Goal: Task Accomplishment & Management: Complete application form

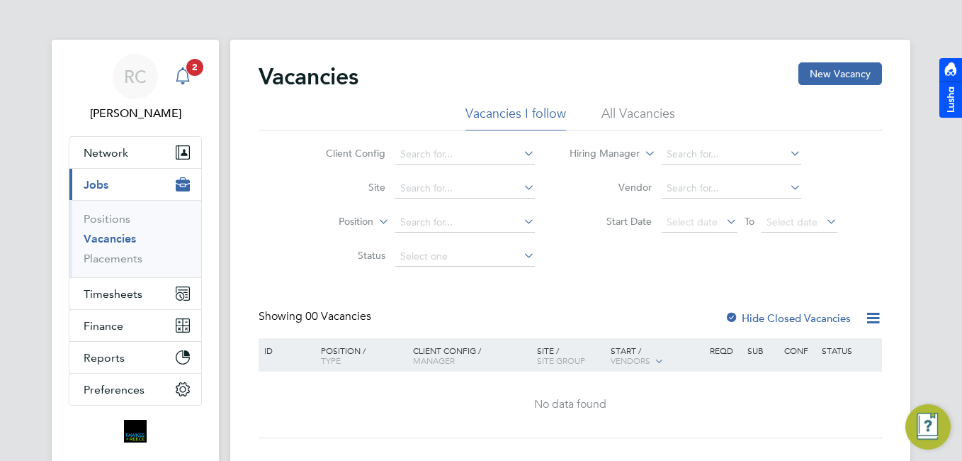
click at [186, 69] on app-alerts-badge "2" at bounding box center [195, 66] width 18 height 19
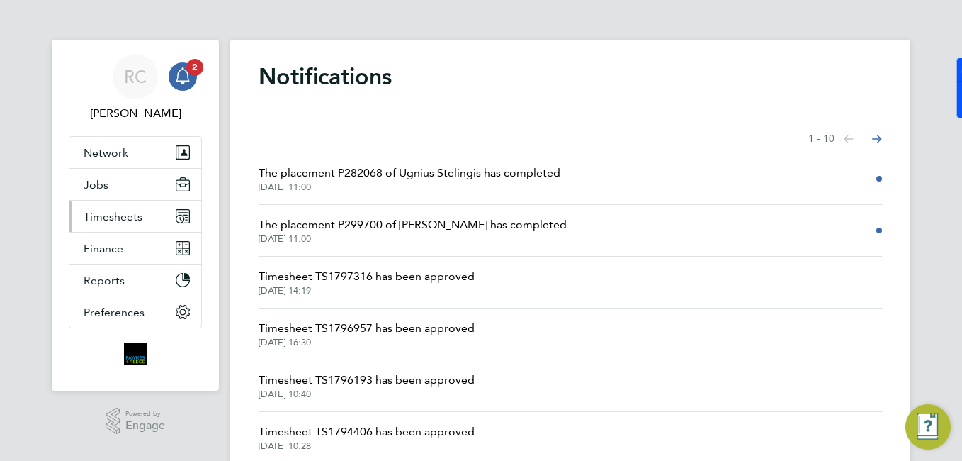
click at [146, 218] on button "Timesheets" at bounding box center [135, 216] width 132 height 31
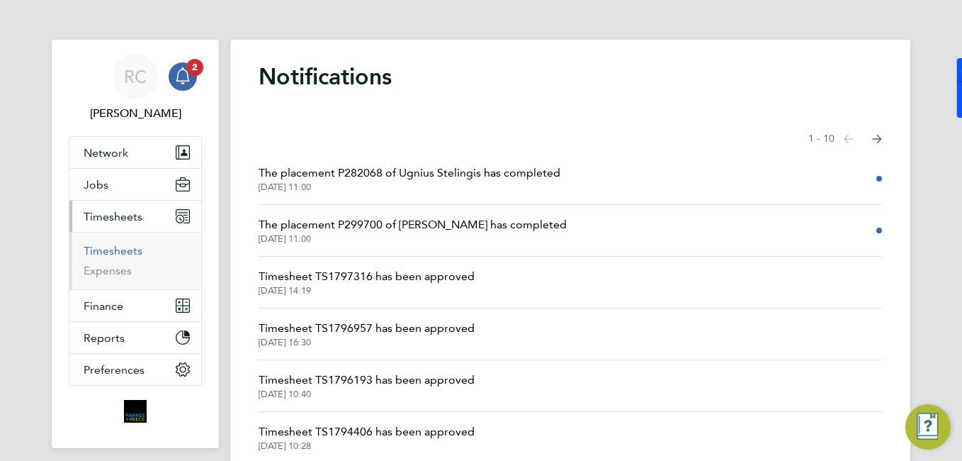
click at [139, 247] on link "Timesheets" at bounding box center [113, 250] width 59 height 13
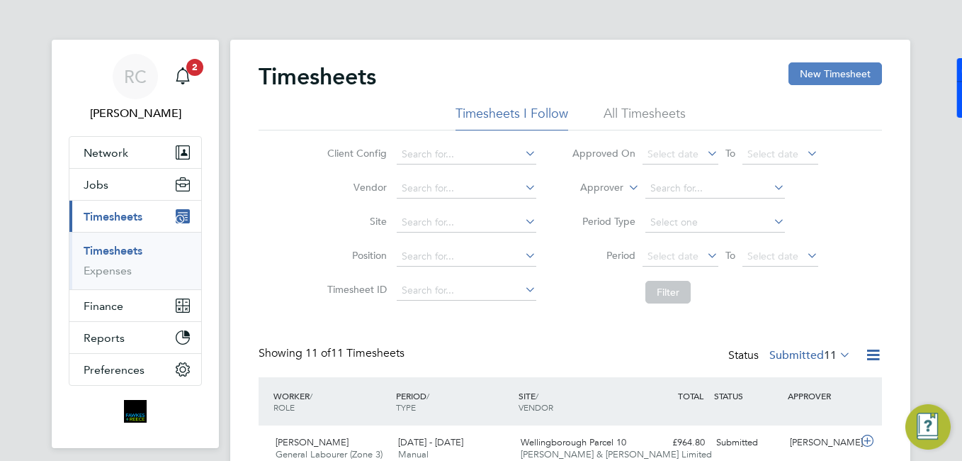
click at [809, 72] on button "New Timesheet" at bounding box center [836, 73] width 94 height 23
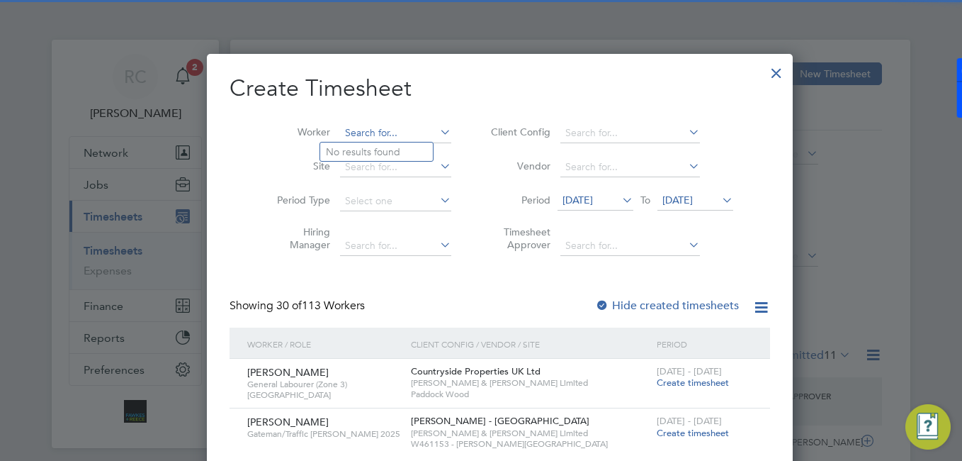
click at [378, 135] on input at bounding box center [395, 133] width 111 height 20
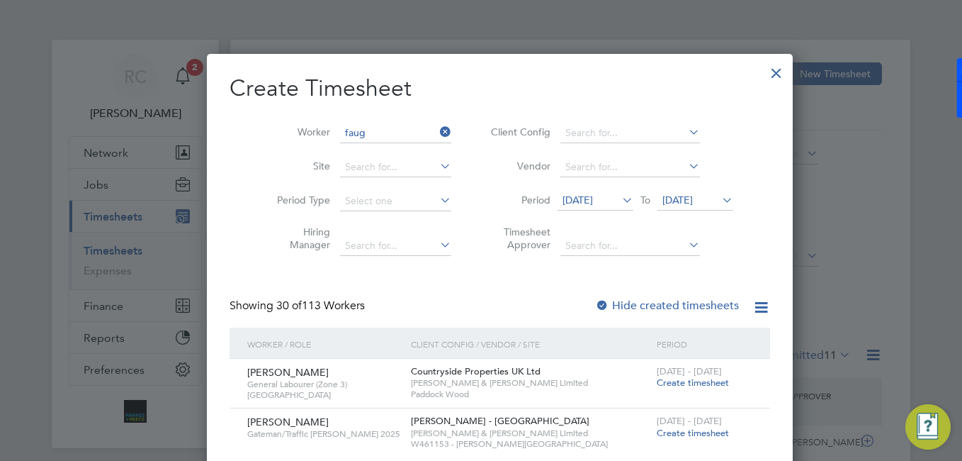
click at [385, 144] on li "[PERSON_NAME] oo" at bounding box center [384, 151] width 128 height 19
type input "[PERSON_NAME]"
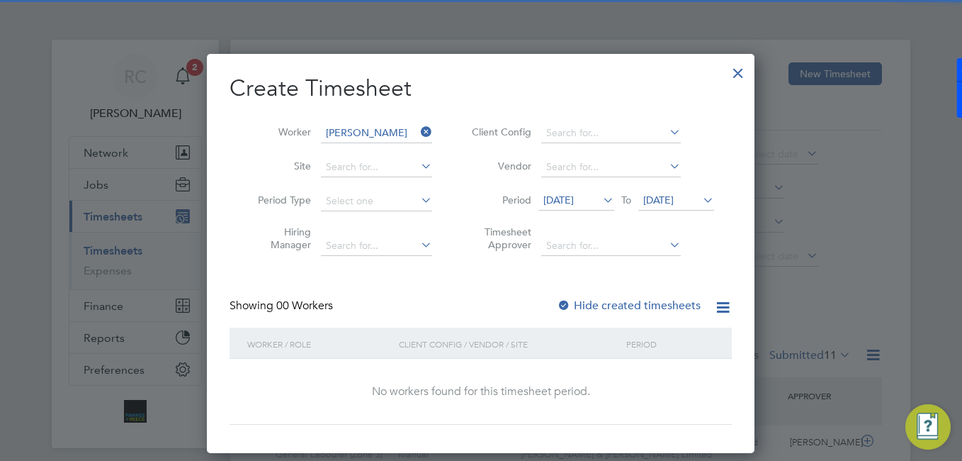
click at [599, 303] on label "Hide created timesheets" at bounding box center [629, 305] width 144 height 14
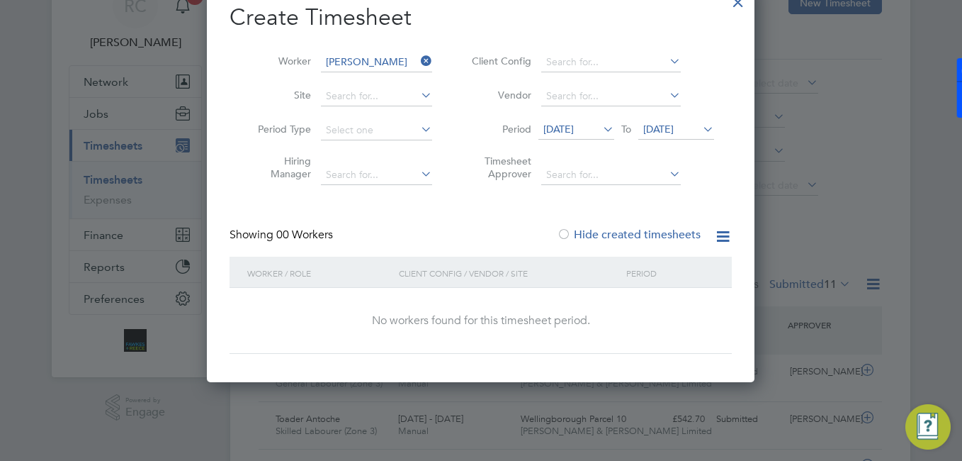
click at [574, 130] on span "[DATE]" at bounding box center [558, 129] width 30 height 13
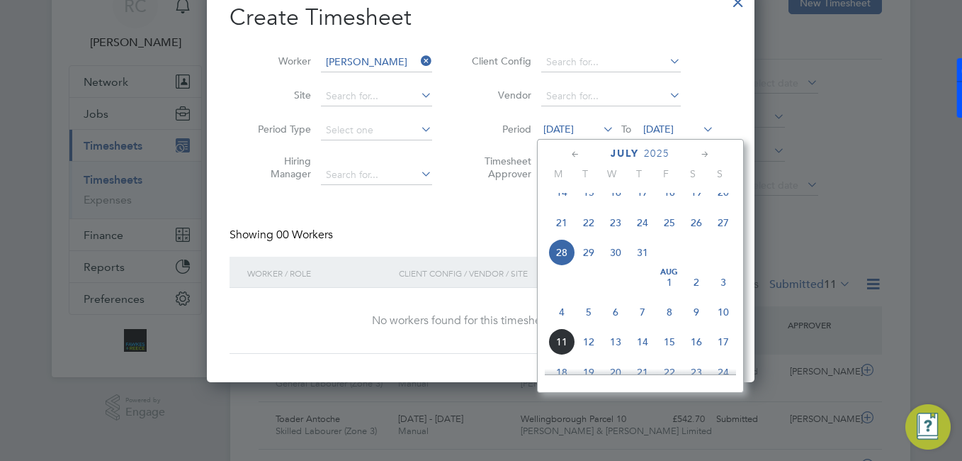
click at [554, 325] on span "4" at bounding box center [561, 311] width 27 height 27
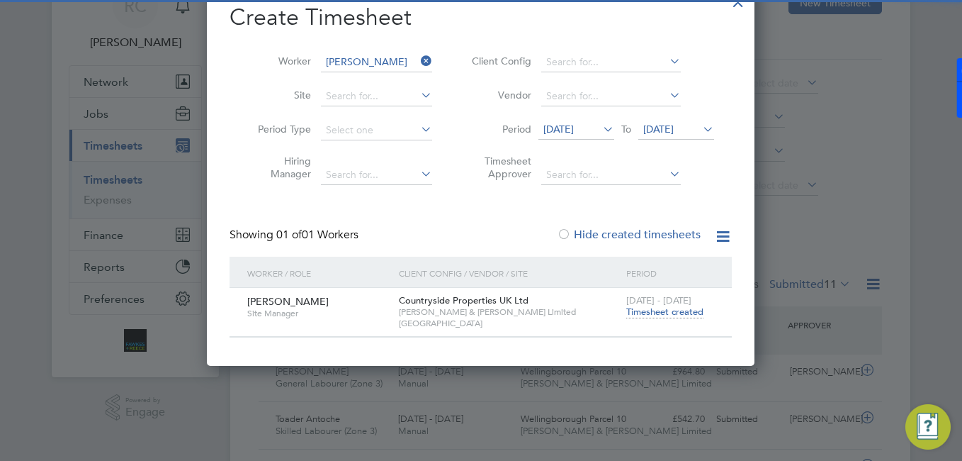
click at [639, 311] on span "Timesheet created" at bounding box center [664, 311] width 77 height 13
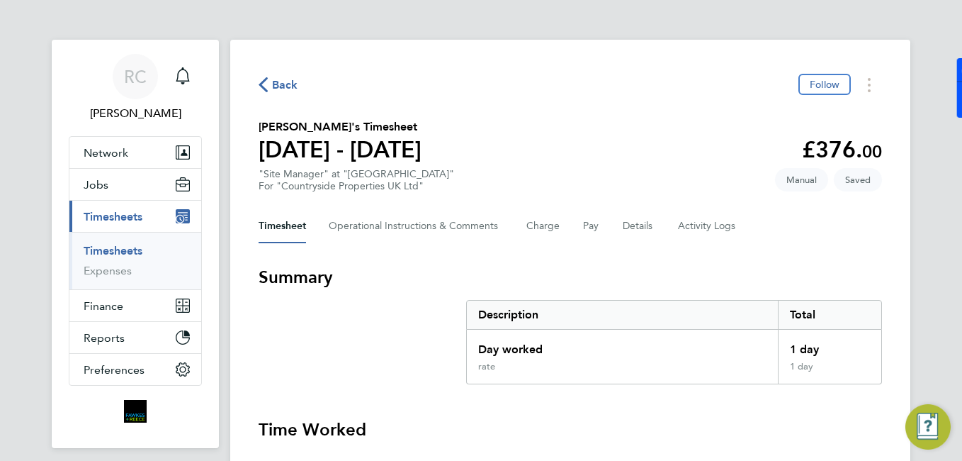
click at [285, 85] on span "Back" at bounding box center [285, 85] width 26 height 17
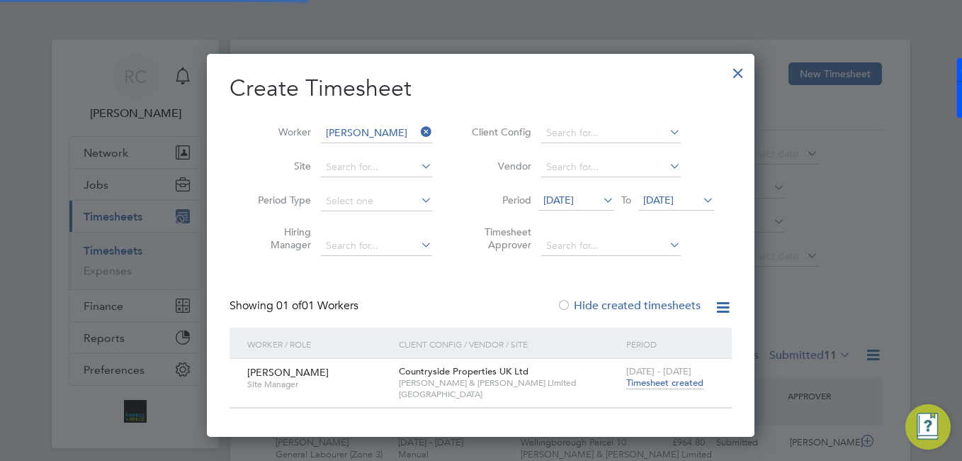
scroll to position [36, 123]
click at [418, 134] on icon at bounding box center [418, 132] width 0 height 20
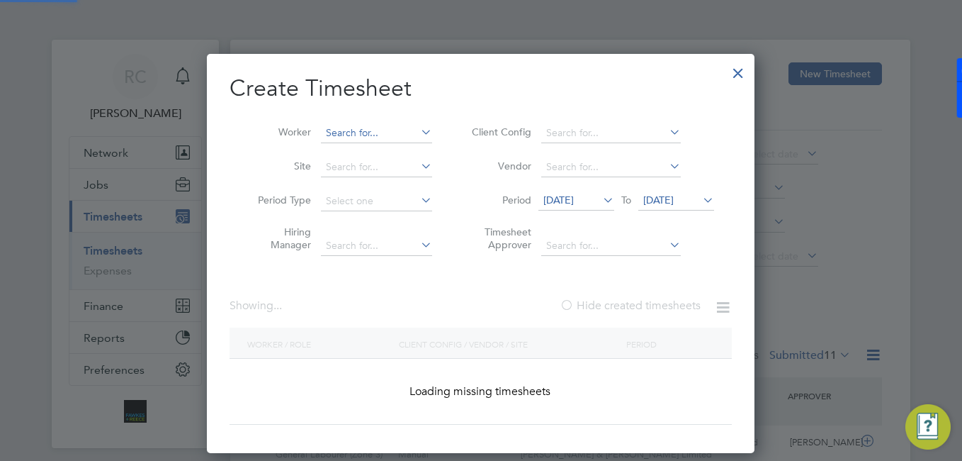
drag, startPoint x: 397, startPoint y: 126, endPoint x: 390, endPoint y: 130, distance: 7.9
click at [396, 126] on input at bounding box center [376, 133] width 111 height 20
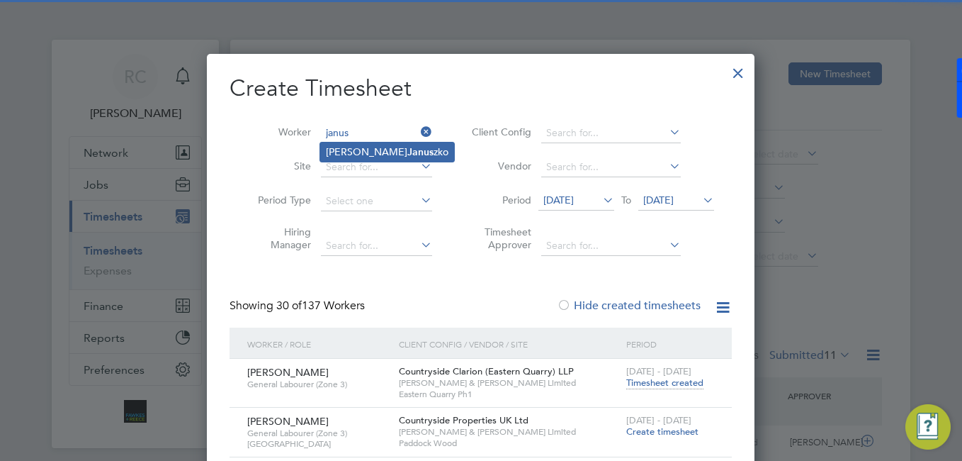
click at [359, 152] on li "[PERSON_NAME]" at bounding box center [387, 151] width 134 height 19
type input "[PERSON_NAME]"
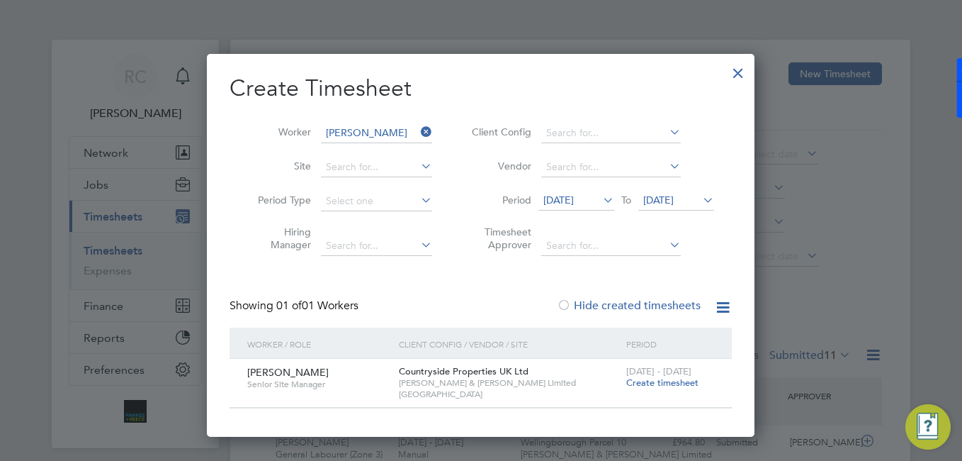
click at [664, 383] on span "Create timesheet" at bounding box center [662, 382] width 72 height 12
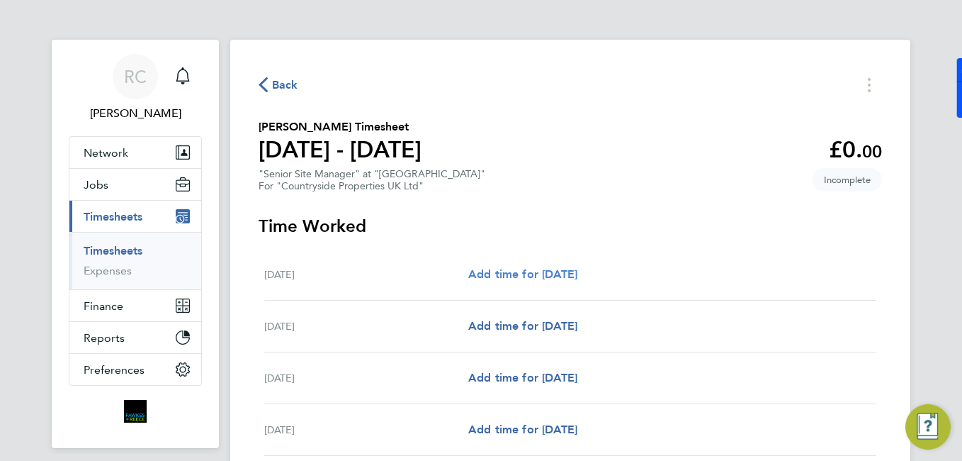
click at [577, 270] on span "Add time for [DATE]" at bounding box center [522, 273] width 109 height 13
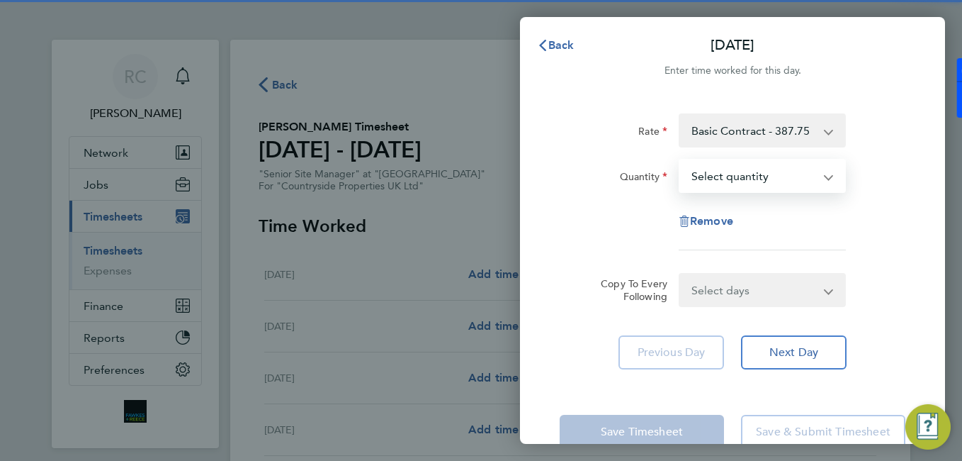
click at [718, 166] on select "Select quantity 0.5 1" at bounding box center [753, 175] width 147 height 31
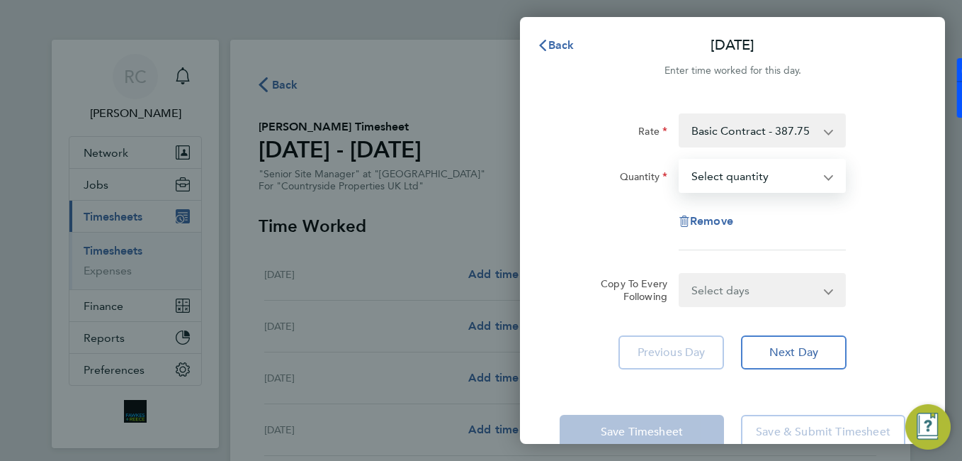
select select "1"
click at [680, 160] on select "Select quantity 0.5 1" at bounding box center [753, 175] width 147 height 31
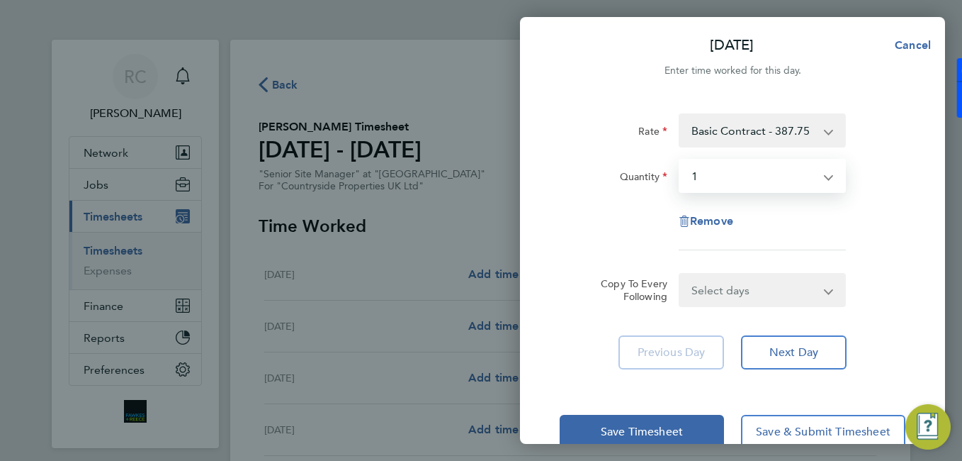
drag, startPoint x: 736, startPoint y: 293, endPoint x: 740, endPoint y: 315, distance: 22.9
click at [736, 293] on select "Select days Day Weekday (Mon-Fri) Weekend (Sat-Sun) [DATE] [DATE] [DATE] [DATE]…" at bounding box center [754, 289] width 149 height 31
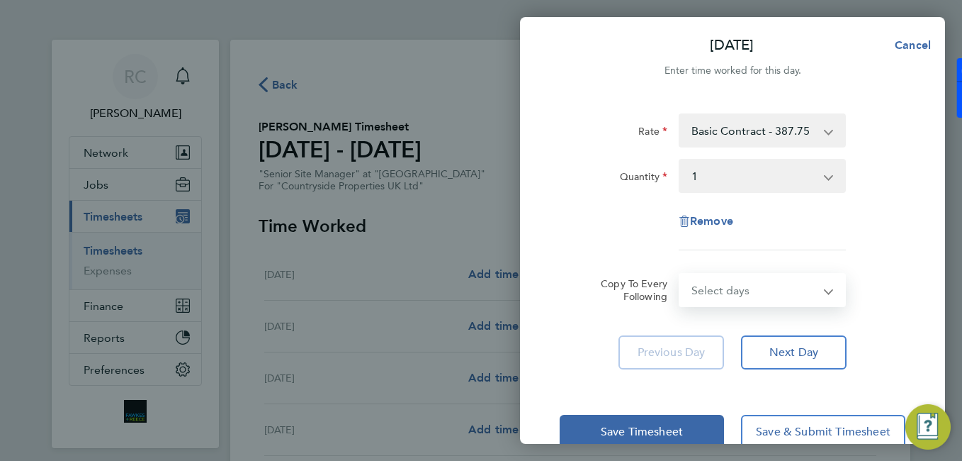
select select "WEEKDAY"
click at [680, 274] on select "Select days Day Weekday (Mon-Fri) Weekend (Sat-Sun) [DATE] [DATE] [DATE] [DATE]…" at bounding box center [754, 289] width 149 height 31
select select "[DATE]"
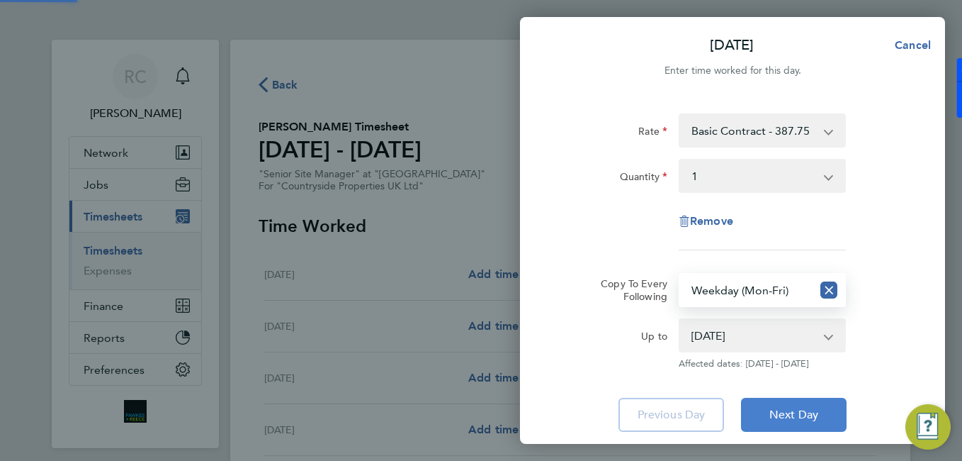
click at [803, 417] on span "Next Day" at bounding box center [793, 414] width 49 height 14
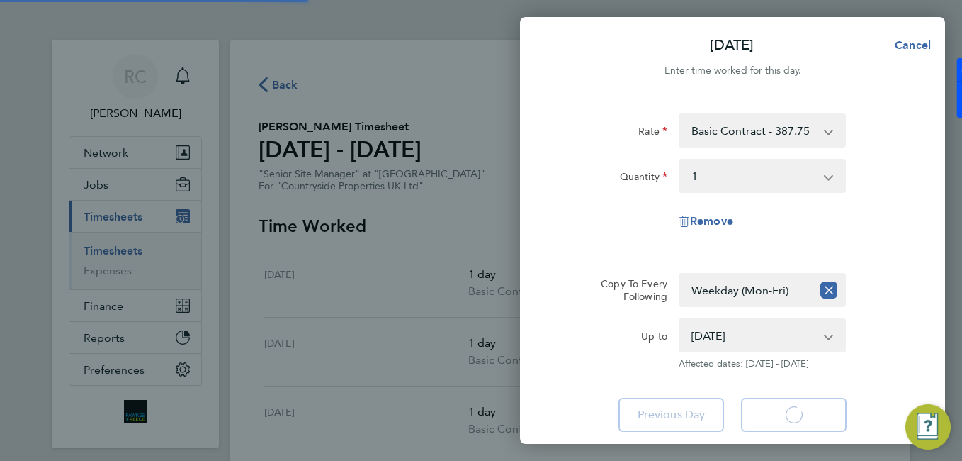
select select "1"
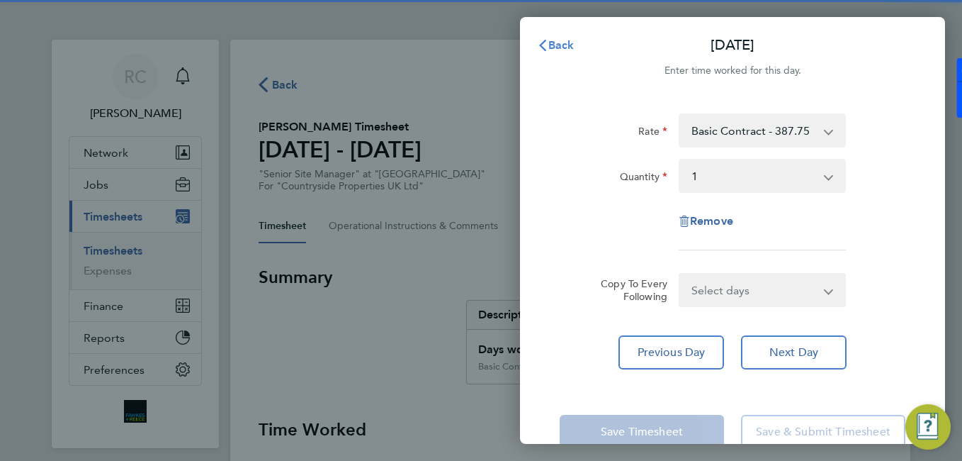
click at [545, 50] on icon "button" at bounding box center [542, 45] width 7 height 11
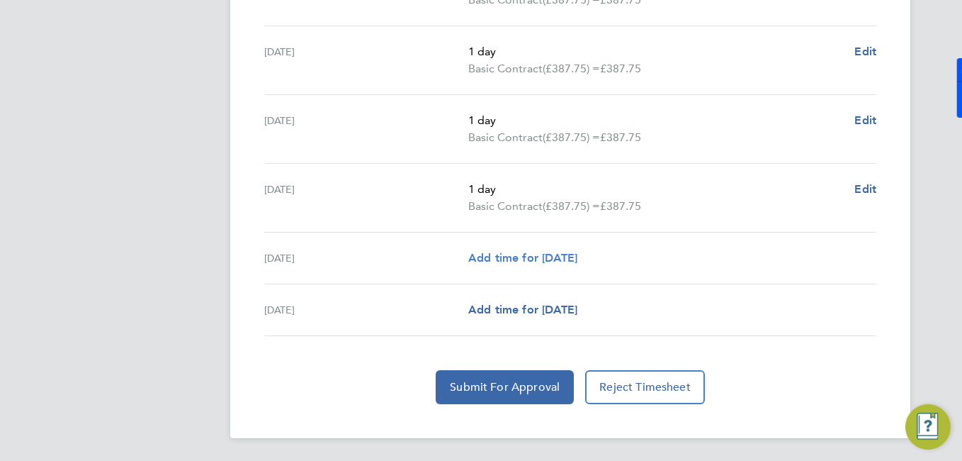
click at [577, 259] on span "Add time for [DATE]" at bounding box center [522, 257] width 109 height 13
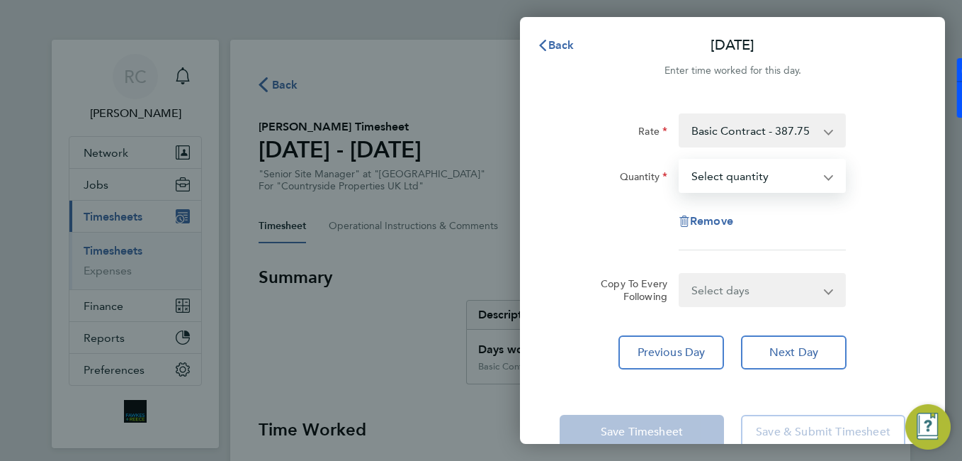
click at [710, 185] on select "Select quantity 0.5 1" at bounding box center [753, 175] width 147 height 31
select select "1"
click at [680, 160] on select "Select quantity 0.5 1" at bounding box center [753, 175] width 147 height 31
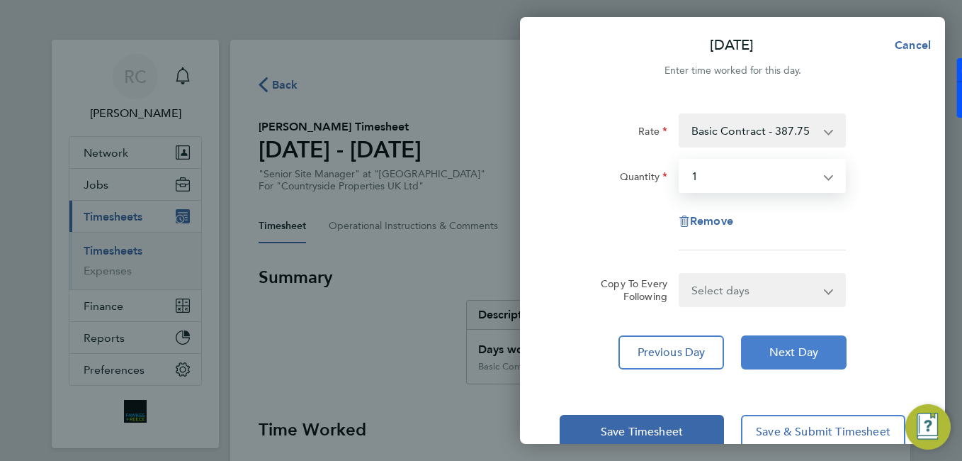
click at [774, 351] on span "Next Day" at bounding box center [793, 352] width 49 height 14
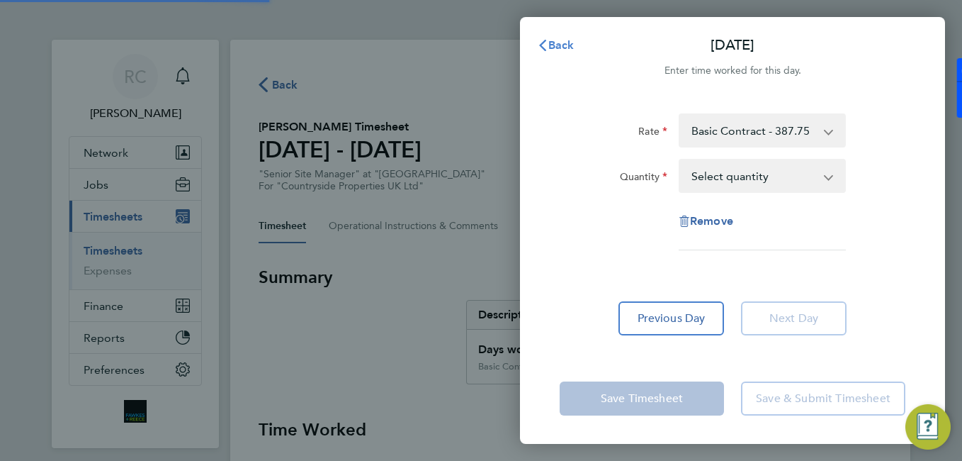
click at [578, 45] on button "Back" at bounding box center [556, 45] width 66 height 28
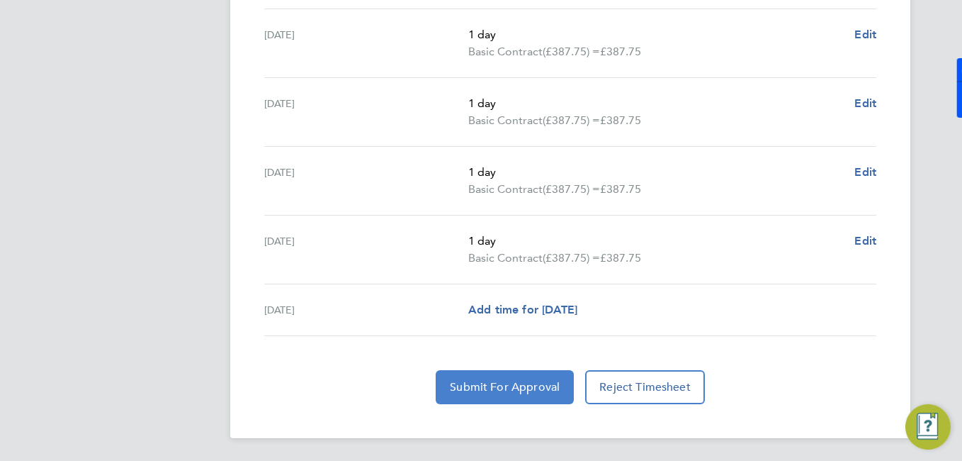
click at [521, 393] on span "Submit For Approval" at bounding box center [505, 387] width 110 height 14
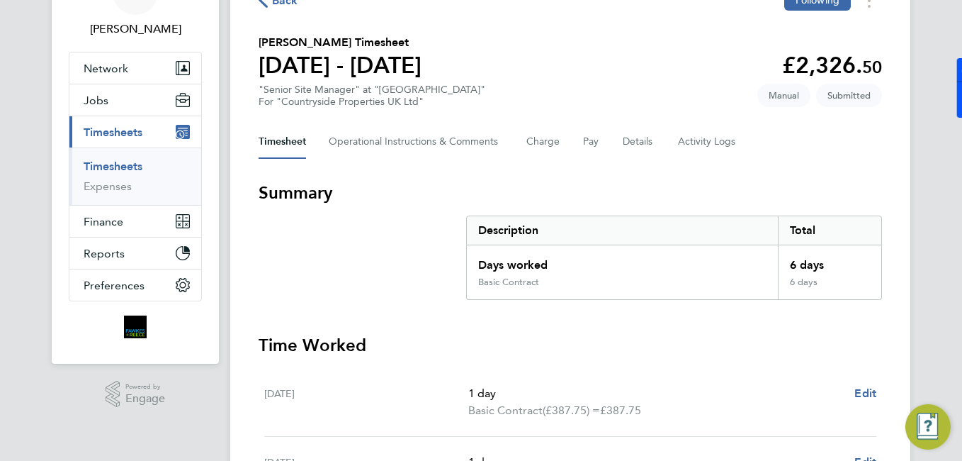
click at [115, 168] on link "Timesheets" at bounding box center [113, 165] width 59 height 13
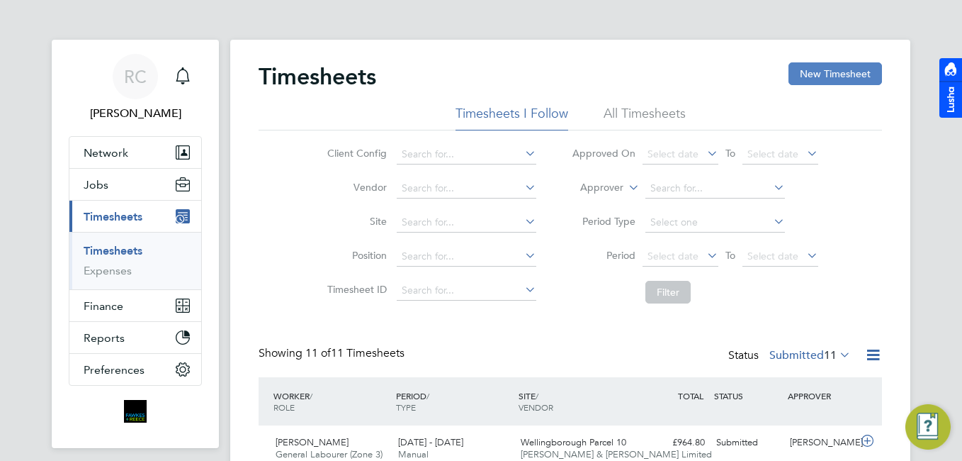
click at [850, 77] on button "New Timesheet" at bounding box center [836, 73] width 94 height 23
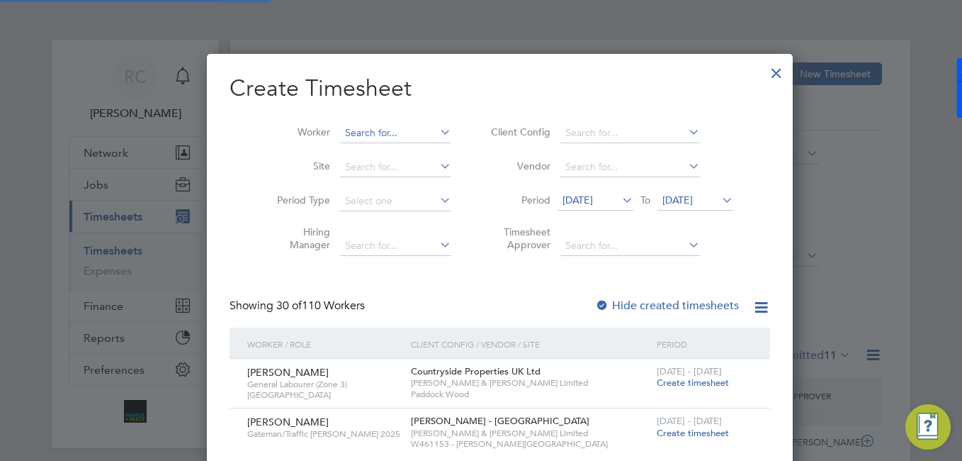
click at [410, 132] on input at bounding box center [395, 133] width 111 height 20
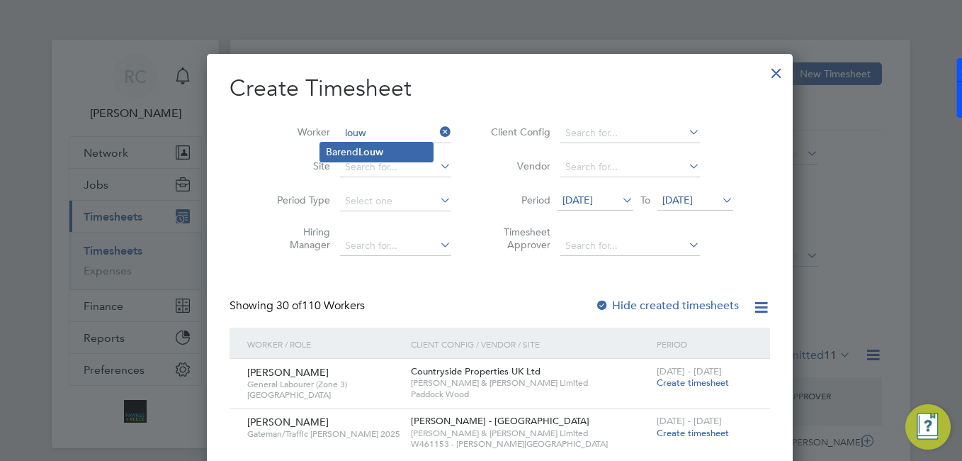
click at [368, 149] on b "Louw" at bounding box center [370, 152] width 25 height 12
type input "[PERSON_NAME]"
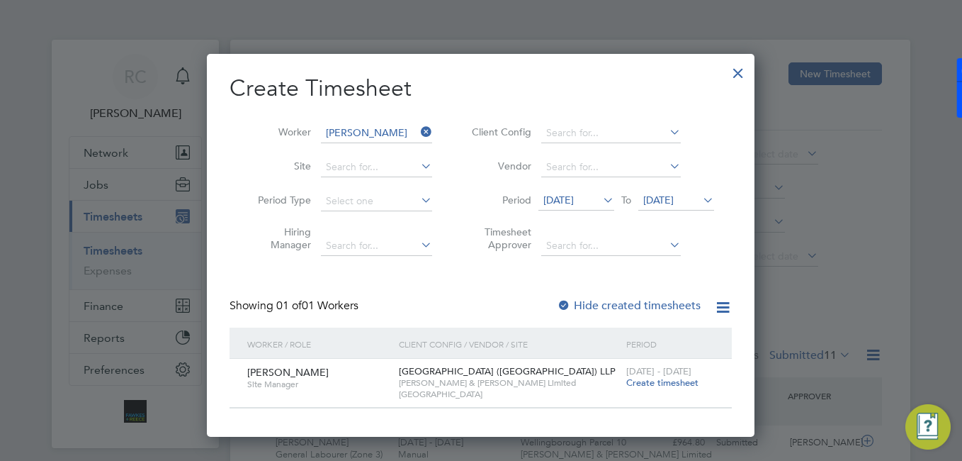
click at [662, 387] on span "Create timesheet" at bounding box center [662, 382] width 72 height 12
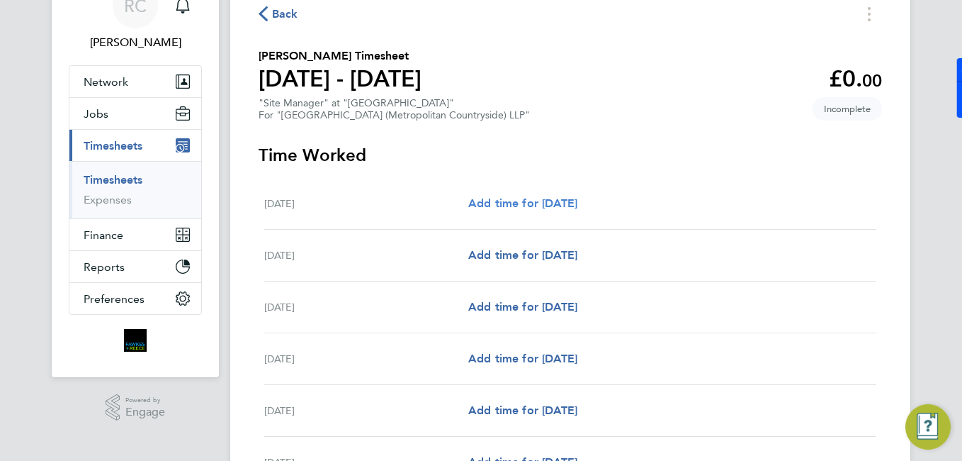
click at [564, 203] on span "Add time for [DATE]" at bounding box center [522, 202] width 109 height 13
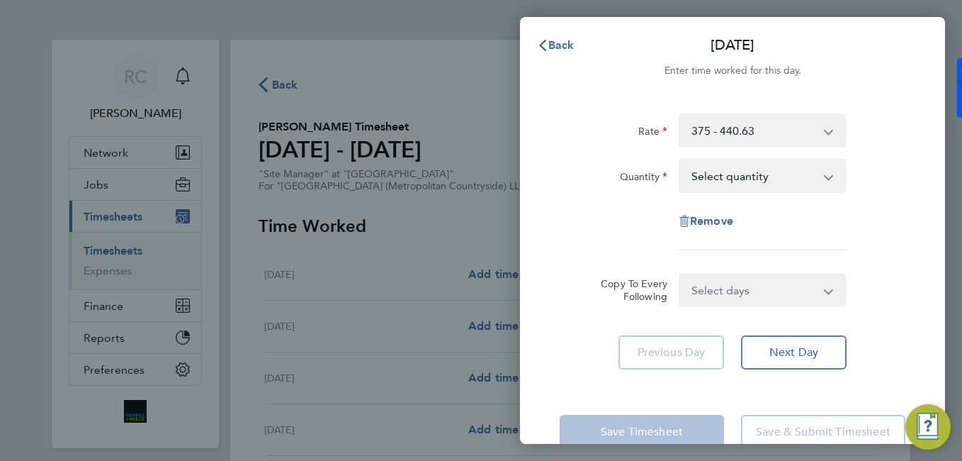
click at [760, 200] on div "Rate 375 - 440.63 Quantity Select quantity 0.5 1 Remove" at bounding box center [733, 181] width 346 height 137
click at [766, 182] on select "Select quantity 0.5 1" at bounding box center [753, 175] width 147 height 31
click at [744, 252] on app-timesheet-line-form-group "Rate 375 - 440.63 Quantity Select quantity 0.5 1 Remove" at bounding box center [733, 187] width 346 height 148
drag, startPoint x: 767, startPoint y: 179, endPoint x: 763, endPoint y: 190, distance: 11.2
click at [763, 190] on select "Select quantity 0.5 1" at bounding box center [753, 175] width 147 height 31
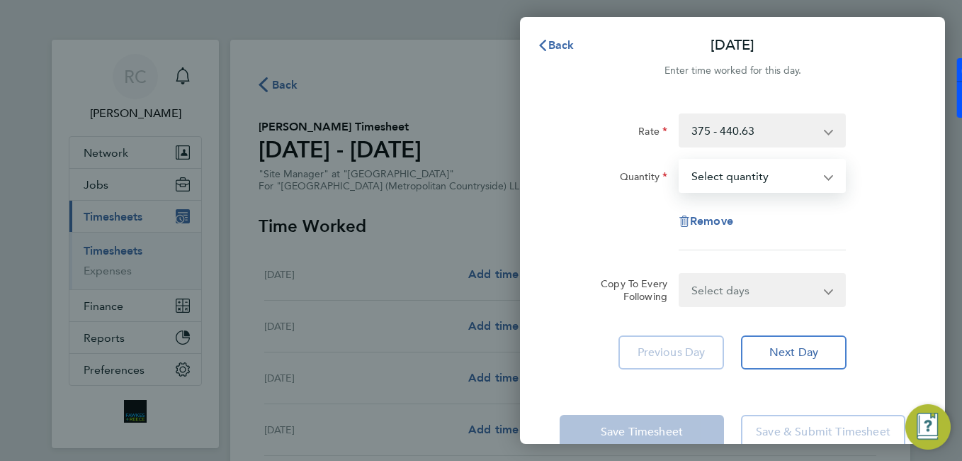
select select "1"
click at [680, 160] on select "Select quantity 0.5 1" at bounding box center [753, 175] width 147 height 31
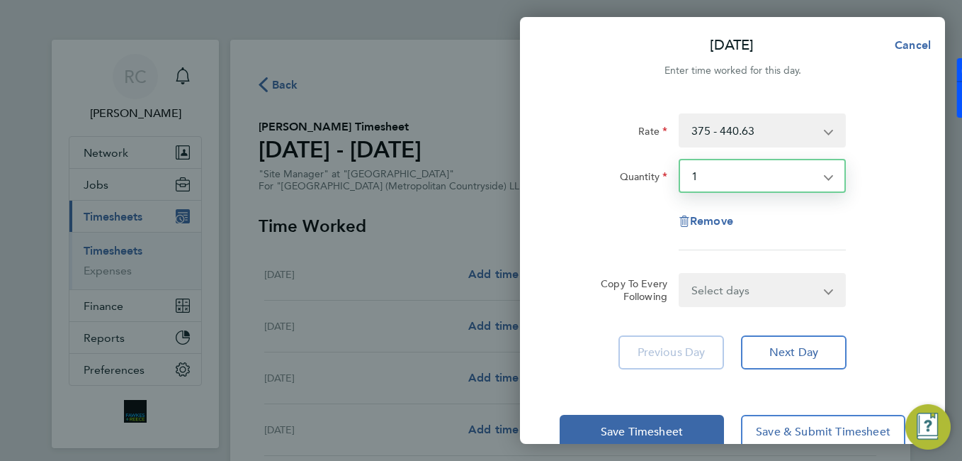
drag, startPoint x: 751, startPoint y: 281, endPoint x: 761, endPoint y: 288, distance: 12.2
click at [751, 281] on select "Select days Day Weekday (Mon-Fri) Weekend (Sat-Sun) [DATE] [DATE] [DATE] [DATE]…" at bounding box center [754, 289] width 149 height 31
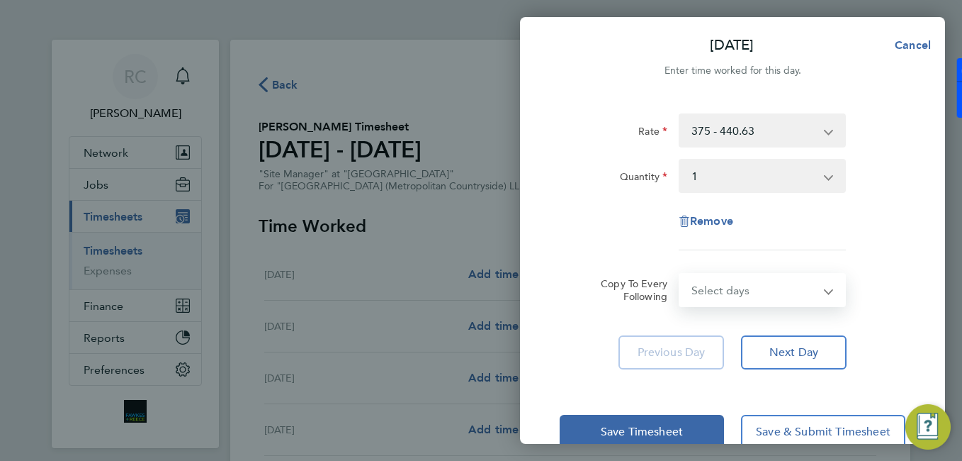
select select "WEEKDAY"
click at [680, 274] on select "Select days Day Weekday (Mon-Fri) Weekend (Sat-Sun) [DATE] [DATE] [DATE] [DATE]…" at bounding box center [754, 289] width 149 height 31
select select "[DATE]"
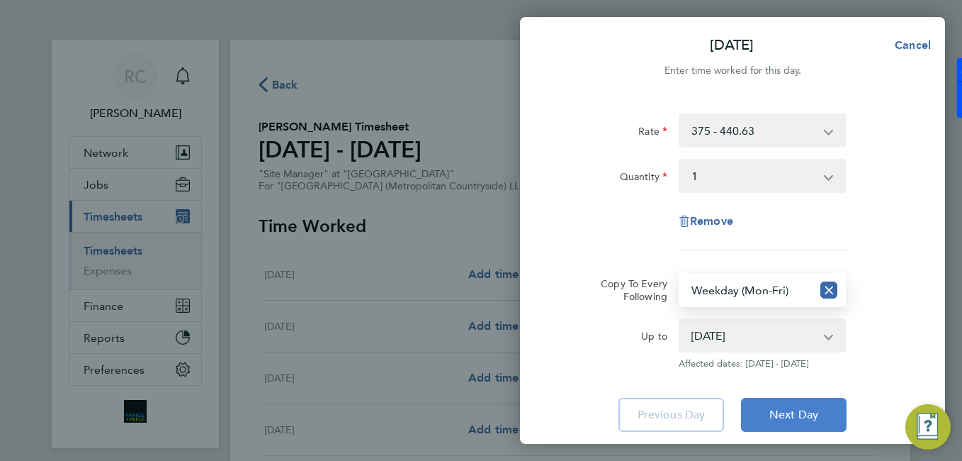
click at [808, 410] on span "Next Day" at bounding box center [793, 414] width 49 height 14
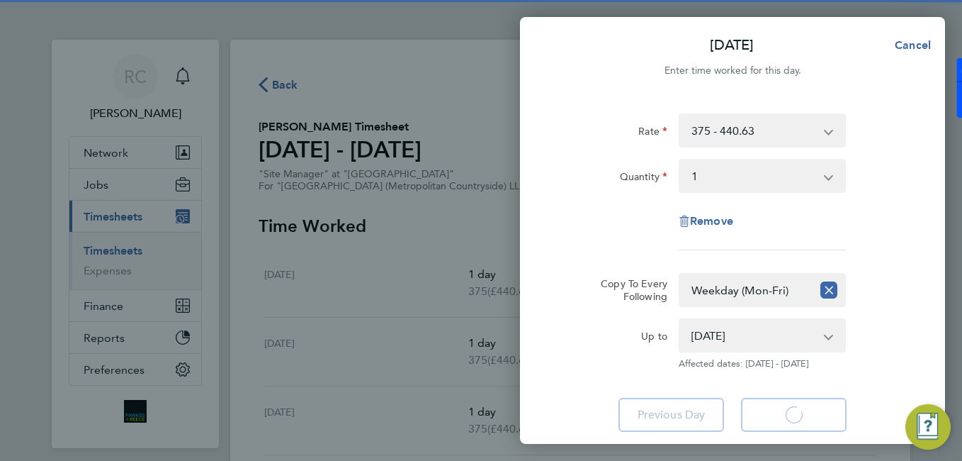
select select "1"
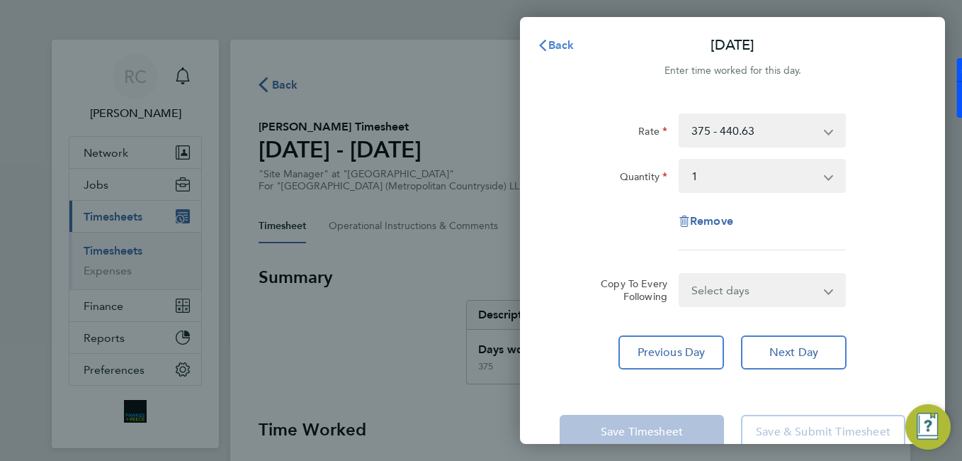
click at [572, 52] on button "Back" at bounding box center [556, 45] width 66 height 28
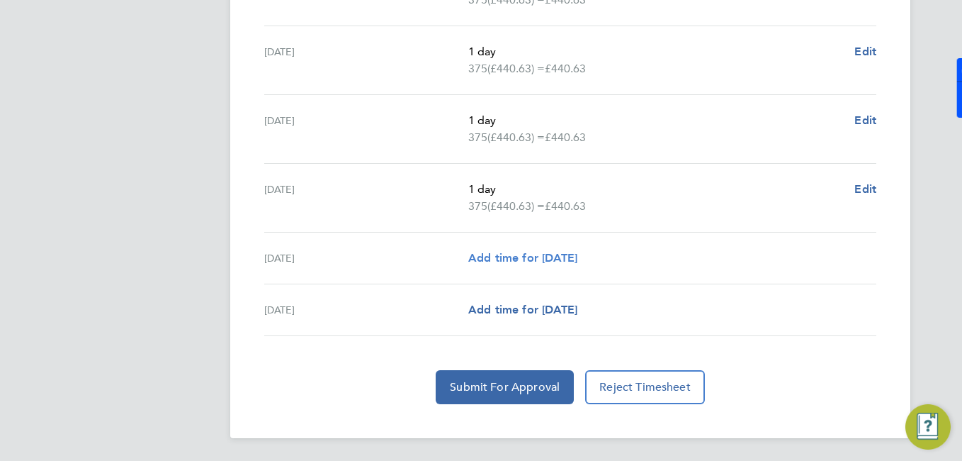
click at [570, 251] on span "Add time for [DATE]" at bounding box center [522, 257] width 109 height 13
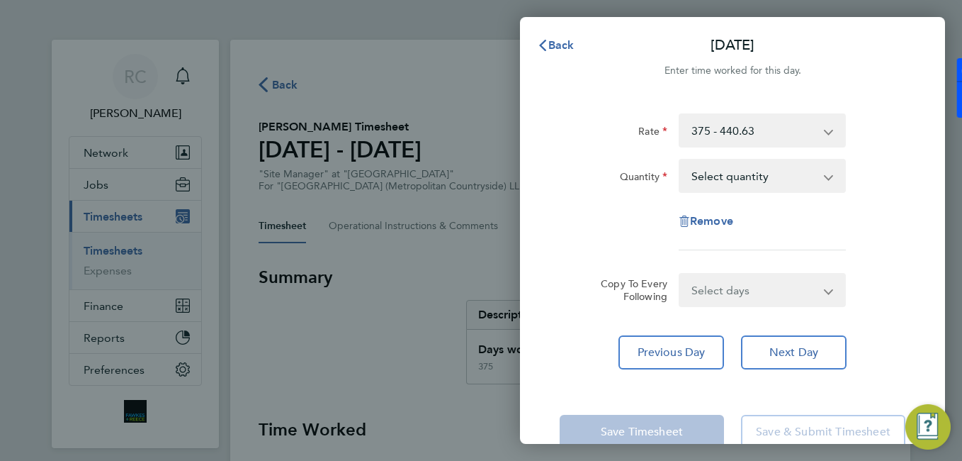
click at [729, 176] on select "Select quantity 0.5 1" at bounding box center [753, 175] width 147 height 31
select select "1"
click at [680, 160] on select "Select quantity 0.5 1" at bounding box center [753, 175] width 147 height 31
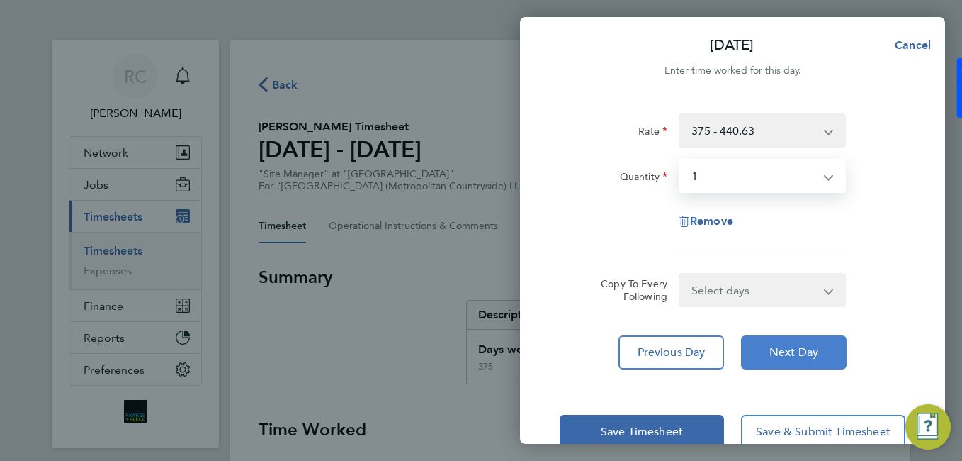
click at [801, 354] on span "Next Day" at bounding box center [793, 352] width 49 height 14
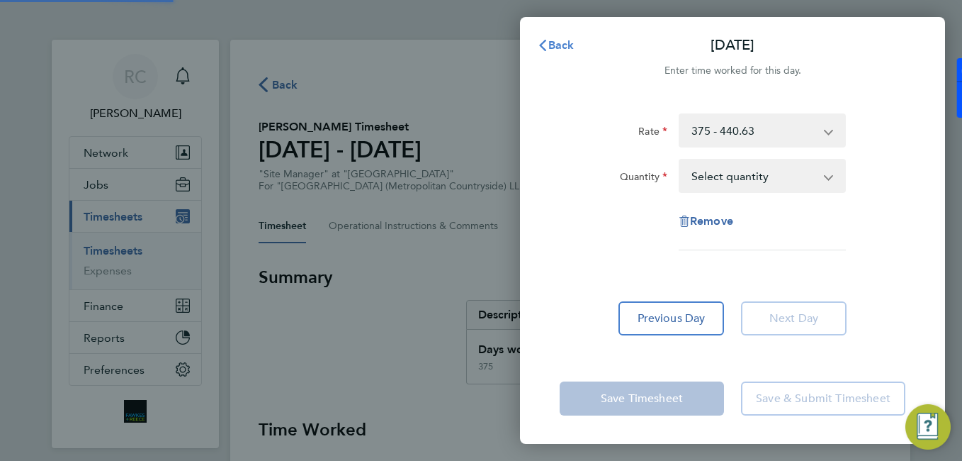
click at [560, 37] on button "Back" at bounding box center [556, 45] width 66 height 28
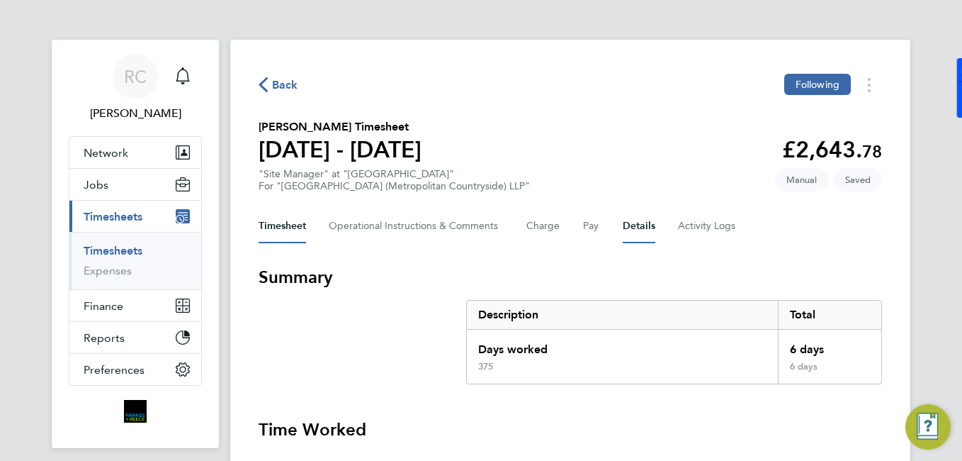
click at [646, 223] on button "Details" at bounding box center [639, 226] width 33 height 34
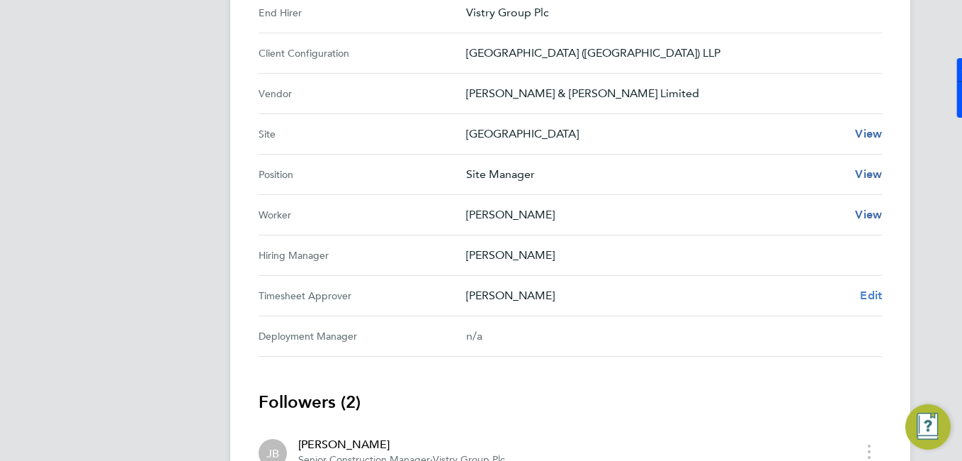
click at [872, 293] on span "Edit" at bounding box center [871, 294] width 22 height 13
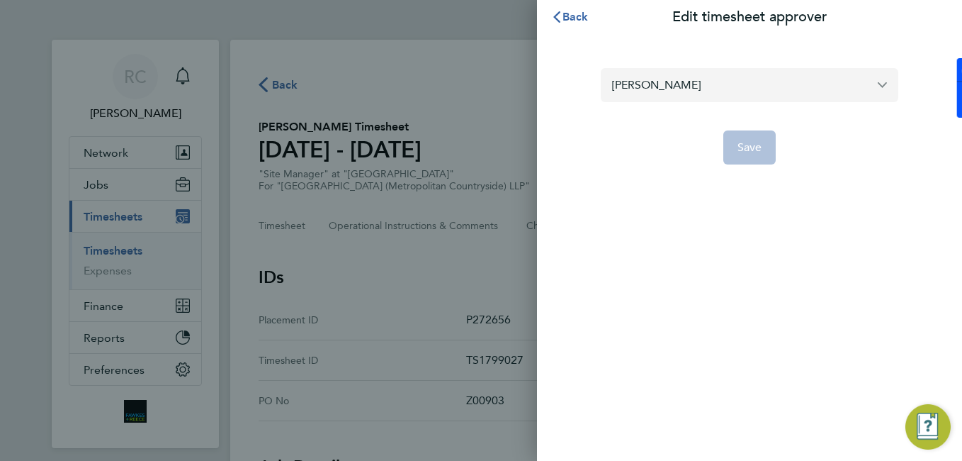
click at [764, 86] on input "[PERSON_NAME]" at bounding box center [750, 84] width 298 height 33
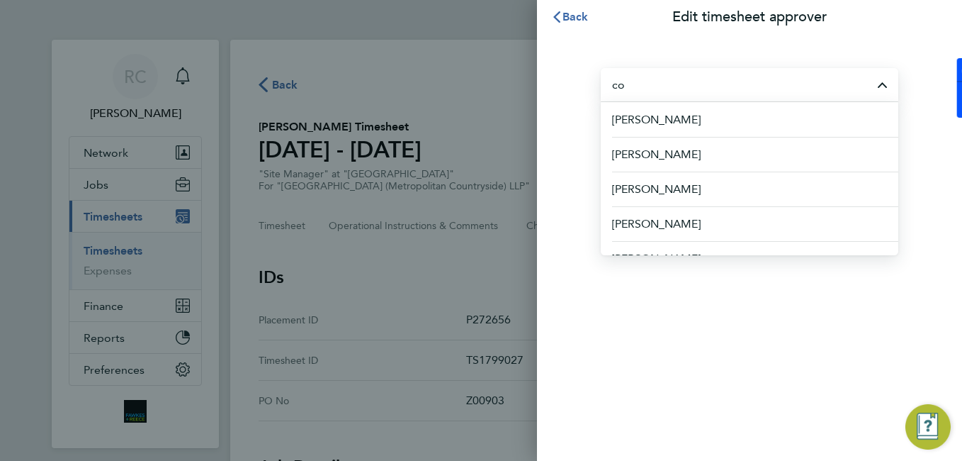
type input "c"
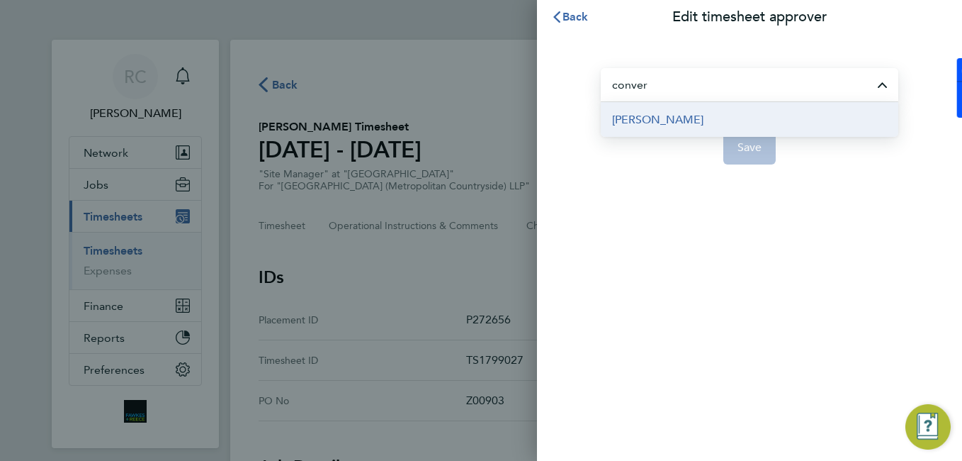
click at [670, 120] on span "[PERSON_NAME]" at bounding box center [657, 119] width 91 height 17
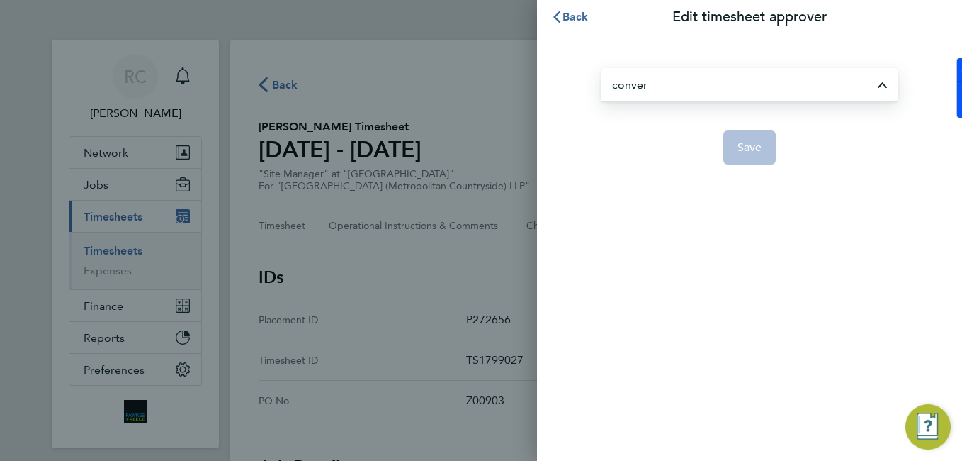
type input "[PERSON_NAME]"
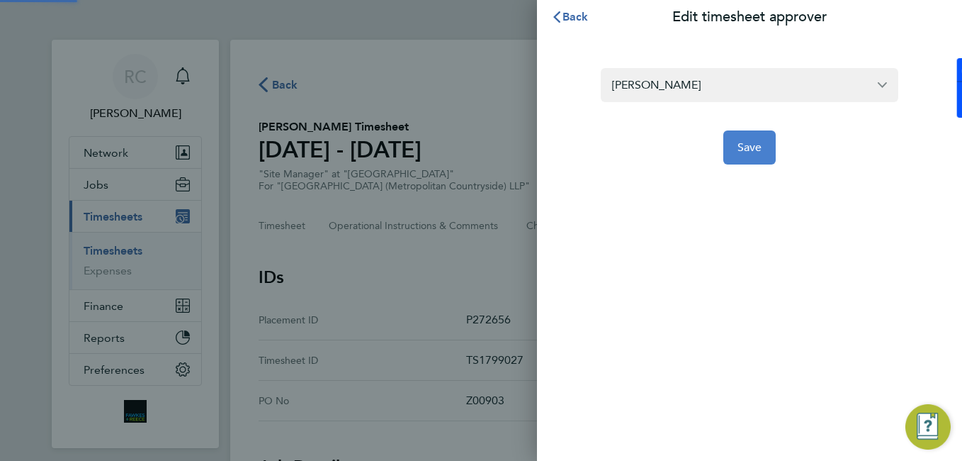
click at [756, 151] on button "Save" at bounding box center [749, 147] width 53 height 34
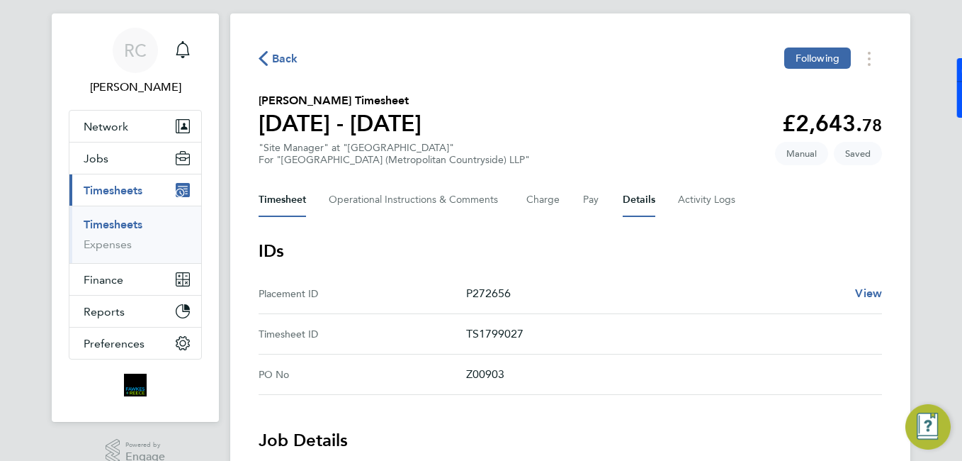
click at [300, 201] on button "Timesheet" at bounding box center [282, 200] width 47 height 34
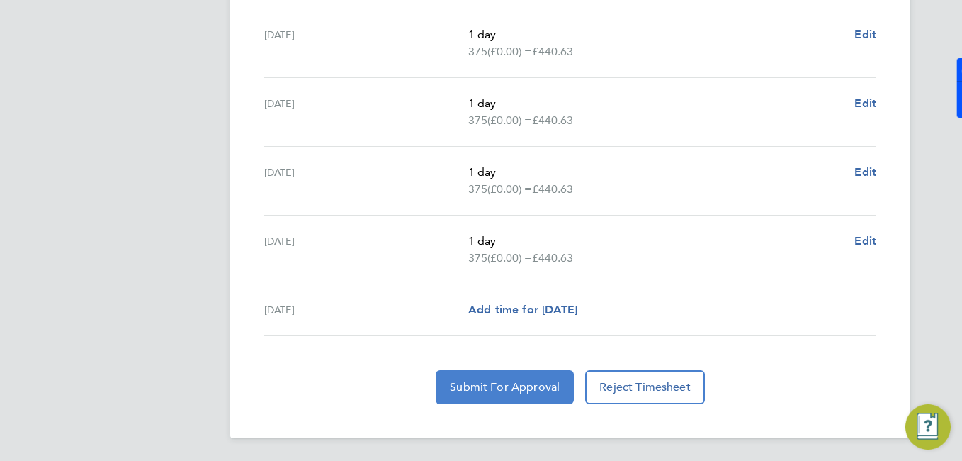
click at [538, 376] on button "Submit For Approval" at bounding box center [505, 387] width 138 height 34
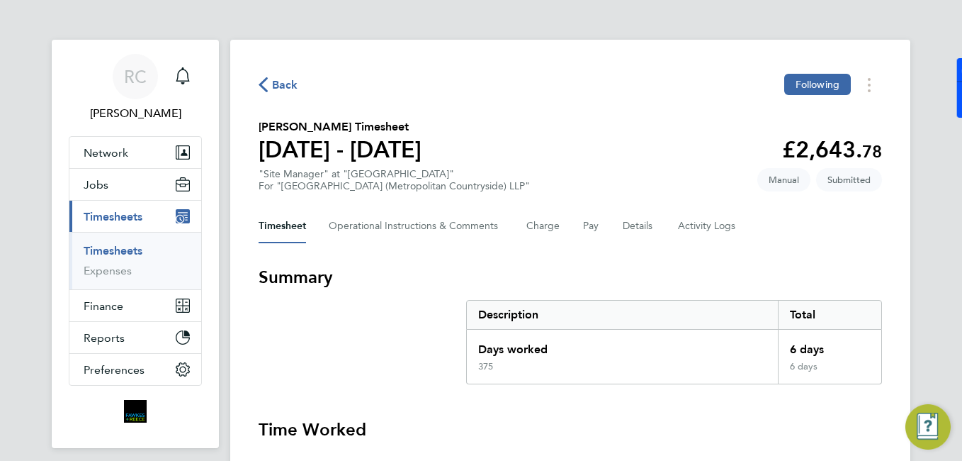
click at [135, 252] on link "Timesheets" at bounding box center [113, 250] width 59 height 13
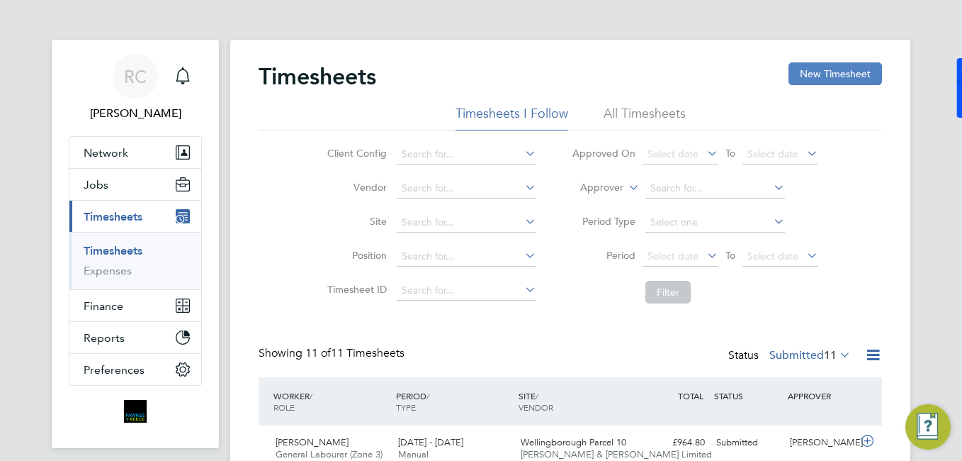
click at [847, 75] on button "New Timesheet" at bounding box center [836, 73] width 94 height 23
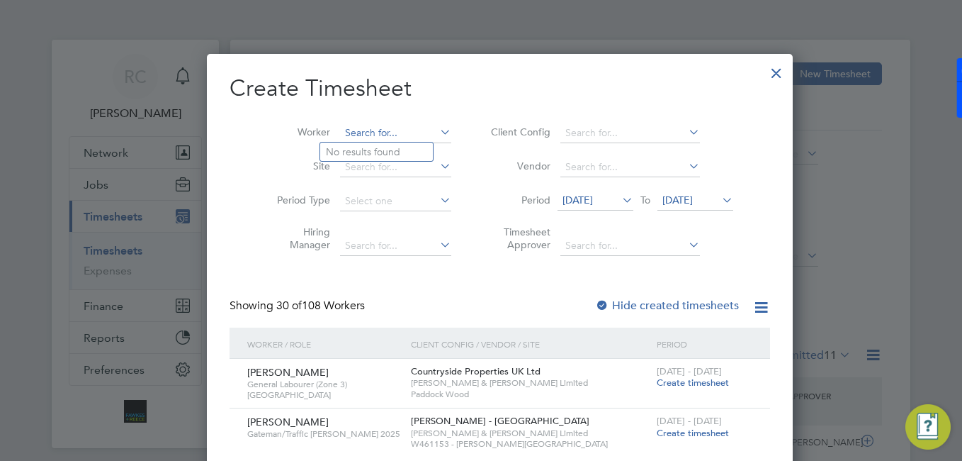
click at [391, 135] on input at bounding box center [395, 133] width 111 height 20
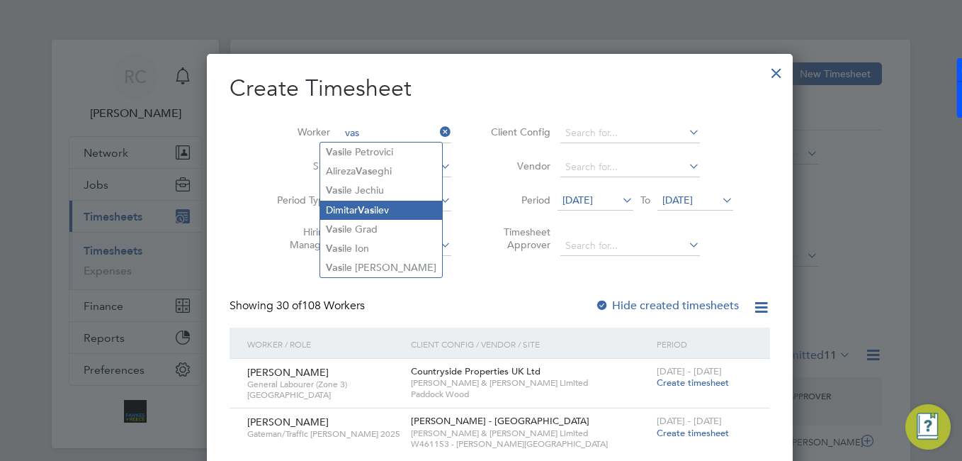
type input "vas"
click at [379, 214] on li "Dimitar Vas ilev" at bounding box center [381, 210] width 122 height 19
type input "[PERSON_NAME]"
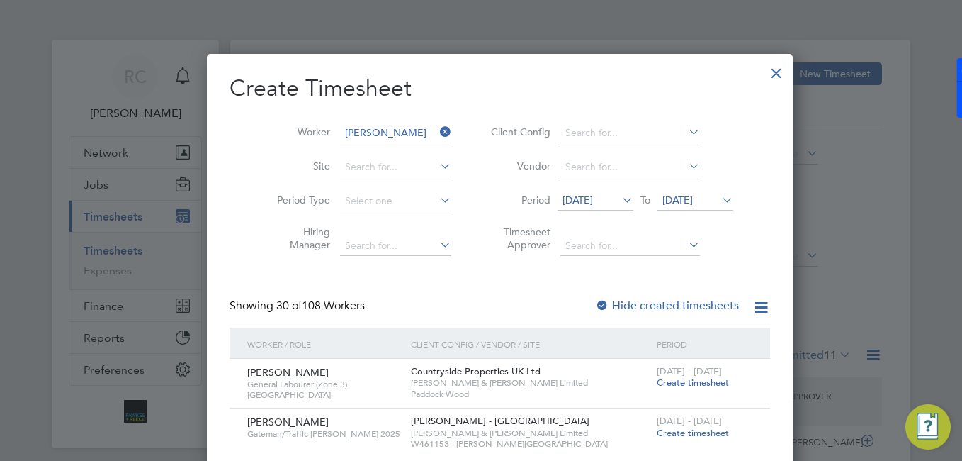
click at [657, 431] on span "Create timesheet" at bounding box center [693, 433] width 72 height 12
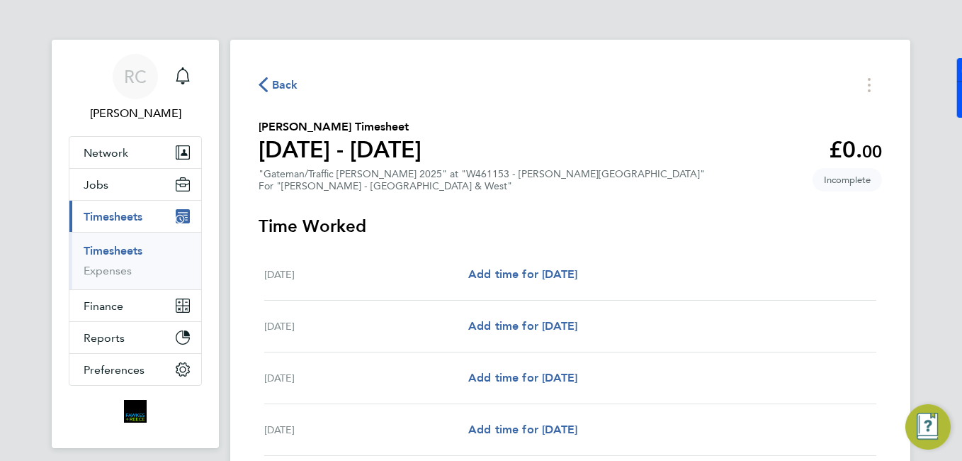
click at [282, 84] on span "Back" at bounding box center [285, 85] width 26 height 17
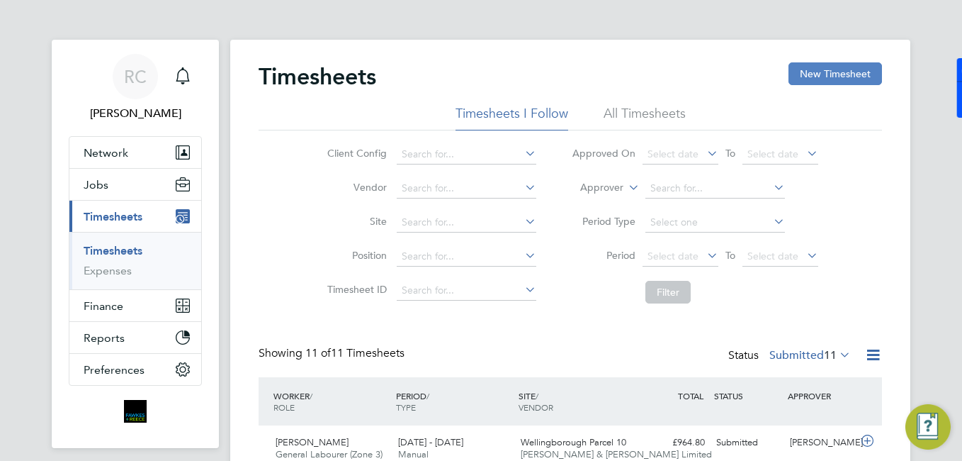
click at [810, 81] on button "New Timesheet" at bounding box center [836, 73] width 94 height 23
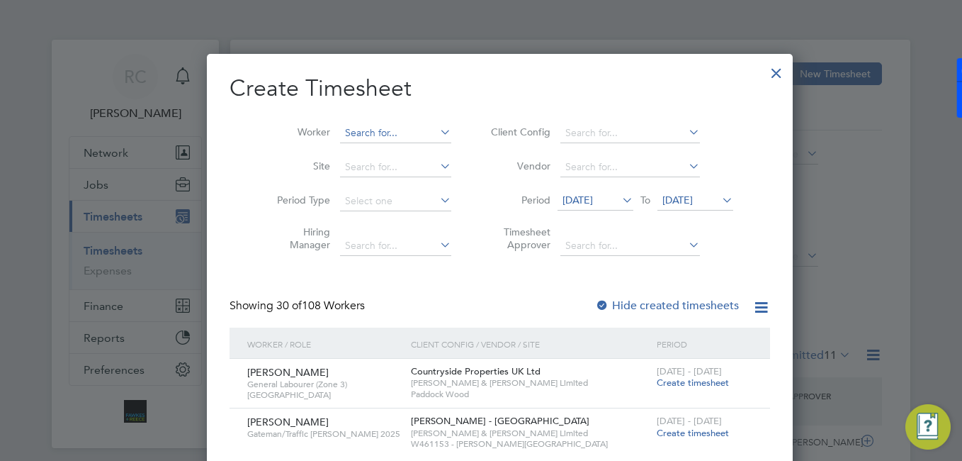
click at [394, 123] on li "Worker" at bounding box center [359, 133] width 220 height 34
click at [363, 128] on input at bounding box center [395, 133] width 111 height 20
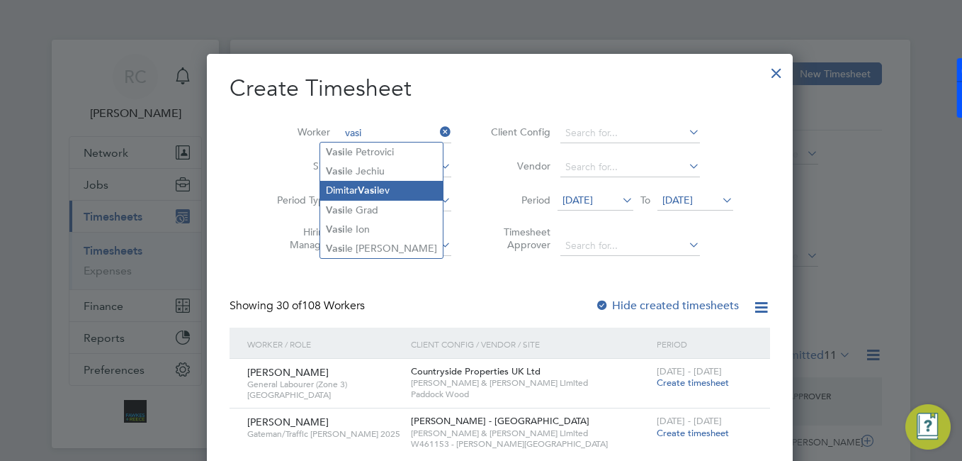
type input "[PERSON_NAME]"
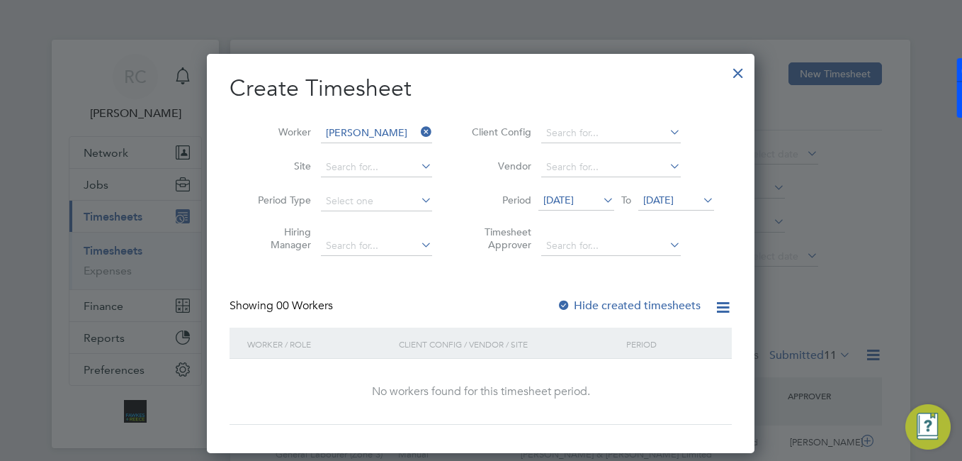
click at [623, 308] on div "Hide created timesheets" at bounding box center [630, 305] width 147 height 15
click at [624, 304] on label "Hide created timesheets" at bounding box center [629, 305] width 144 height 14
click at [614, 208] on span "[DATE]" at bounding box center [576, 200] width 76 height 19
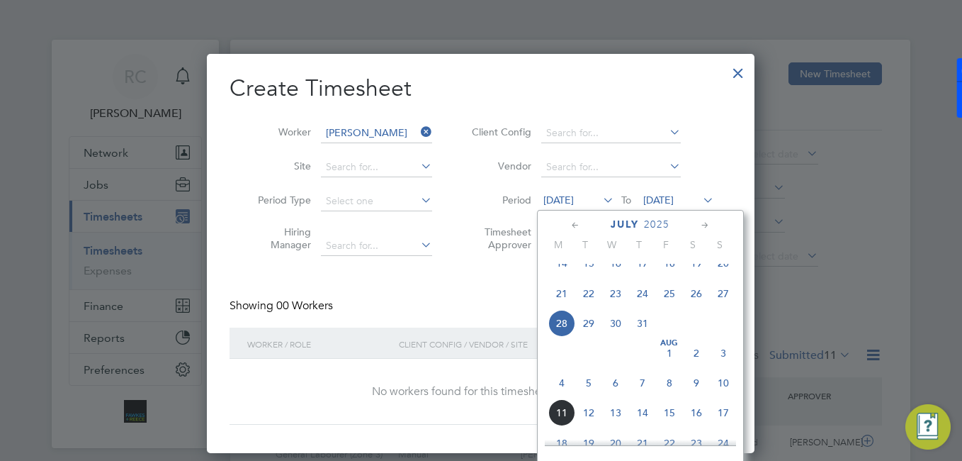
click at [600, 199] on icon at bounding box center [600, 200] width 0 height 20
click at [561, 396] on span "4" at bounding box center [561, 382] width 27 height 27
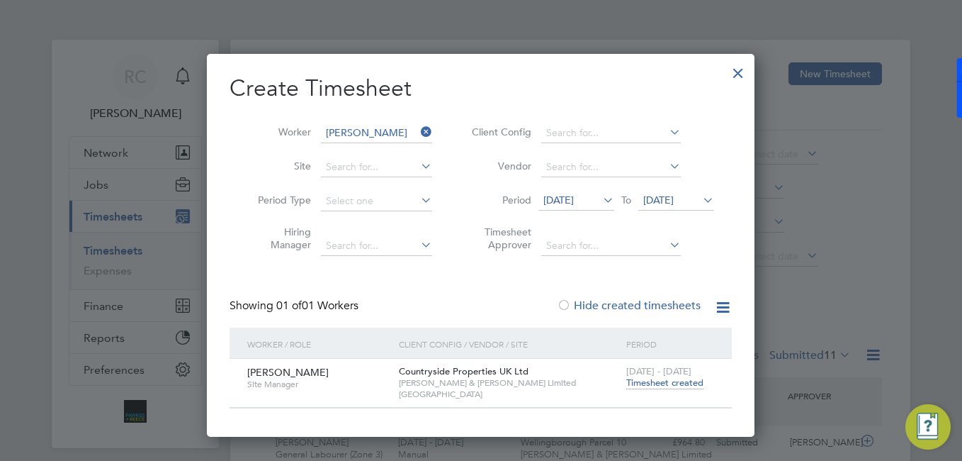
click at [662, 379] on span "Timesheet created" at bounding box center [664, 382] width 77 height 13
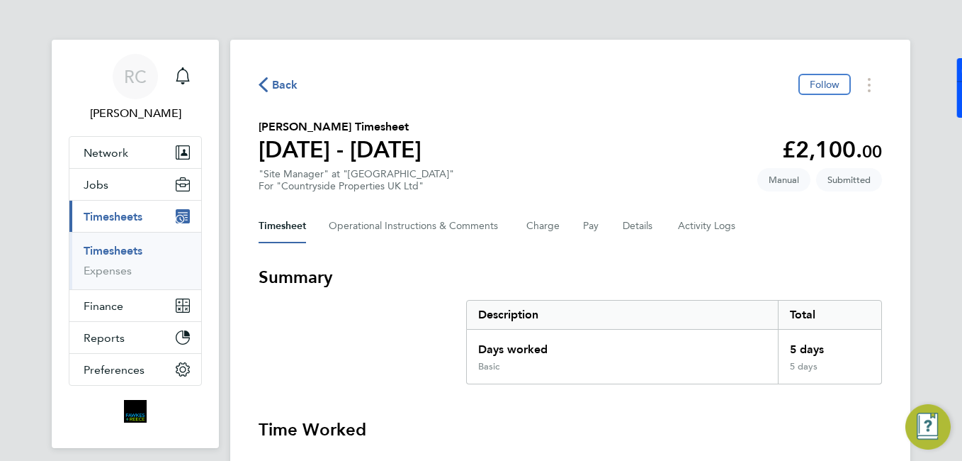
drag, startPoint x: 131, startPoint y: 252, endPoint x: 142, endPoint y: 258, distance: 13.0
click at [130, 252] on link "Timesheets" at bounding box center [113, 250] width 59 height 13
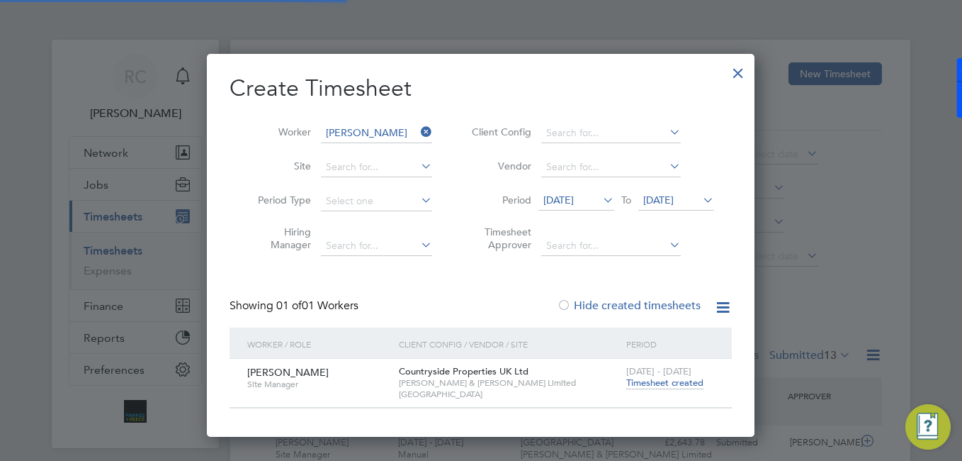
scroll to position [36, 123]
click at [418, 132] on icon at bounding box center [418, 132] width 0 height 20
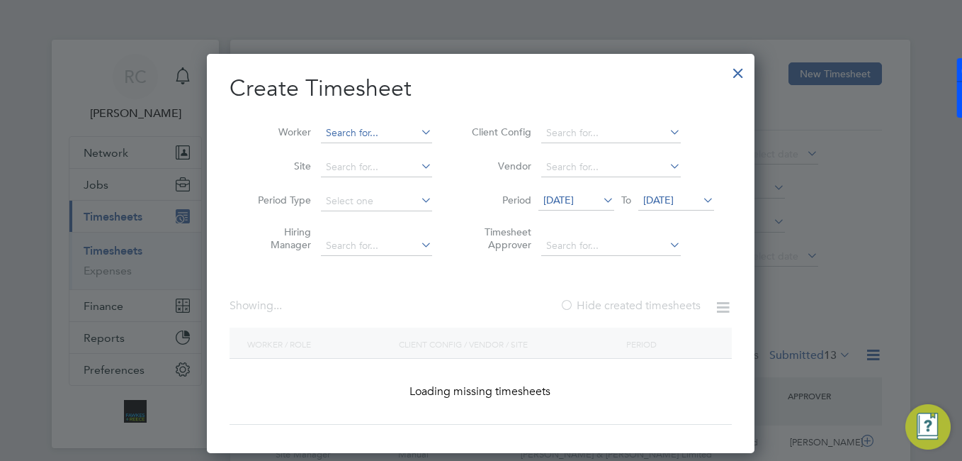
click at [399, 138] on input at bounding box center [376, 133] width 111 height 20
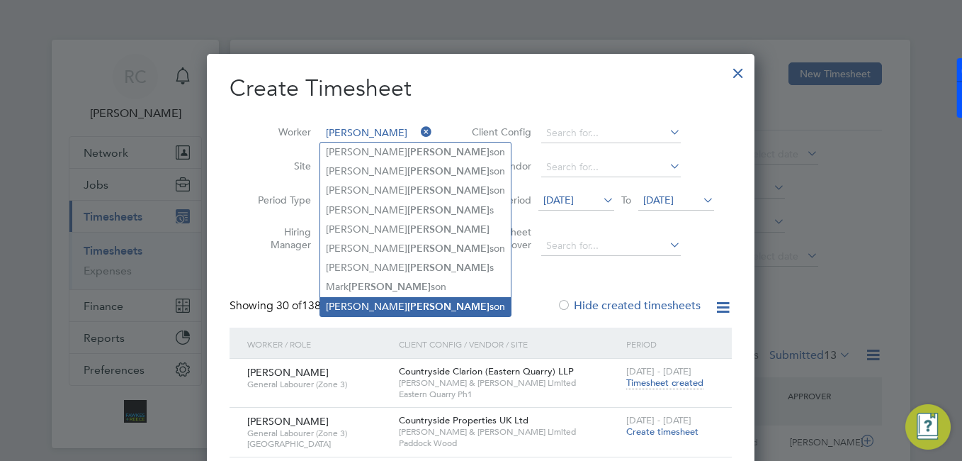
click at [407, 300] on b "[PERSON_NAME]" at bounding box center [448, 306] width 82 height 12
type input "[PERSON_NAME]"
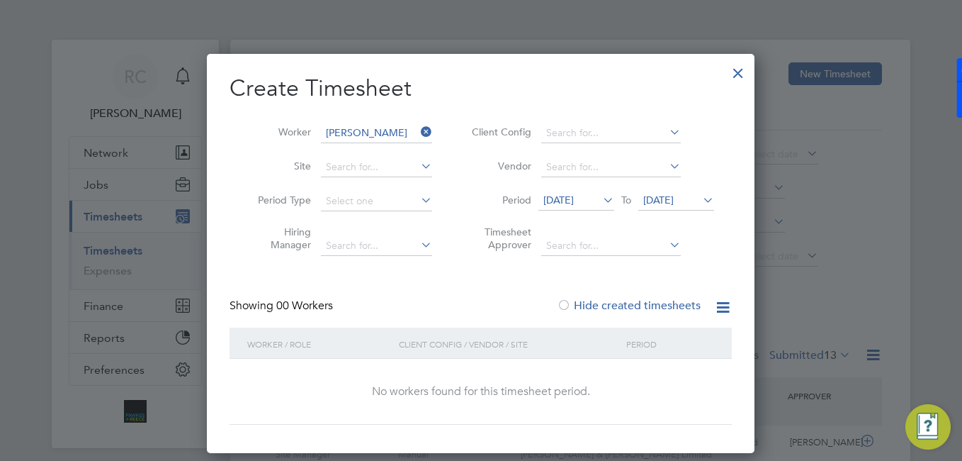
click at [600, 198] on icon at bounding box center [600, 200] width 0 height 20
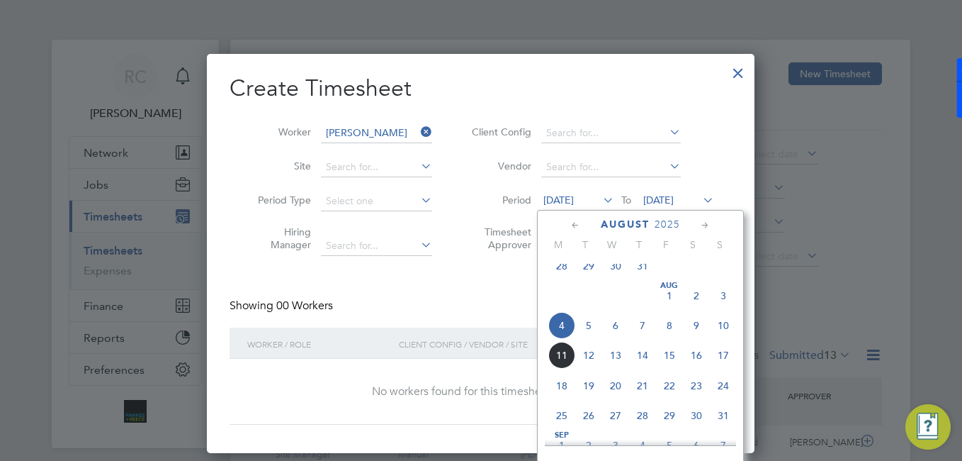
click at [488, 247] on label "Timesheet Approver" at bounding box center [500, 238] width 64 height 26
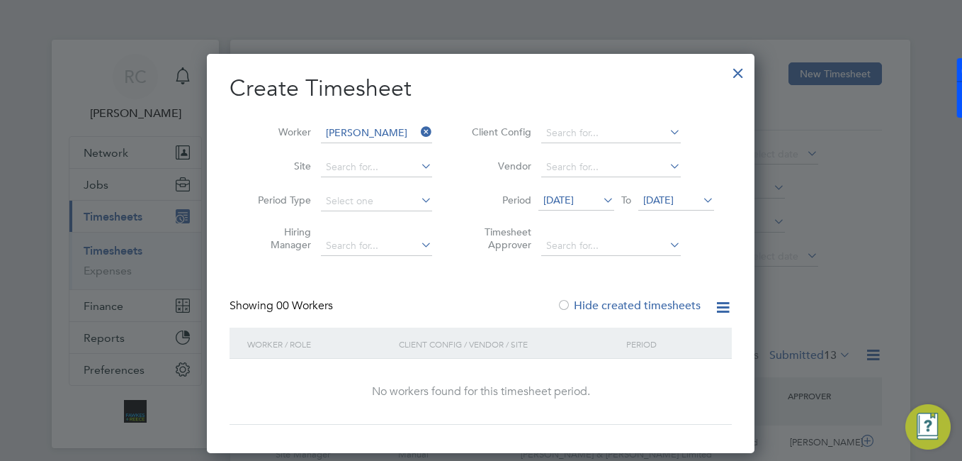
click at [700, 198] on icon at bounding box center [700, 200] width 0 height 20
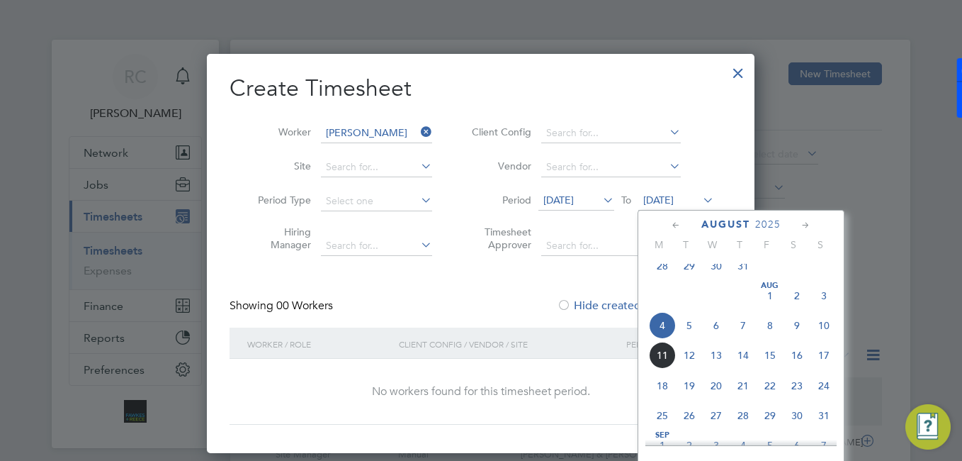
click at [828, 339] on span "10" at bounding box center [824, 325] width 27 height 27
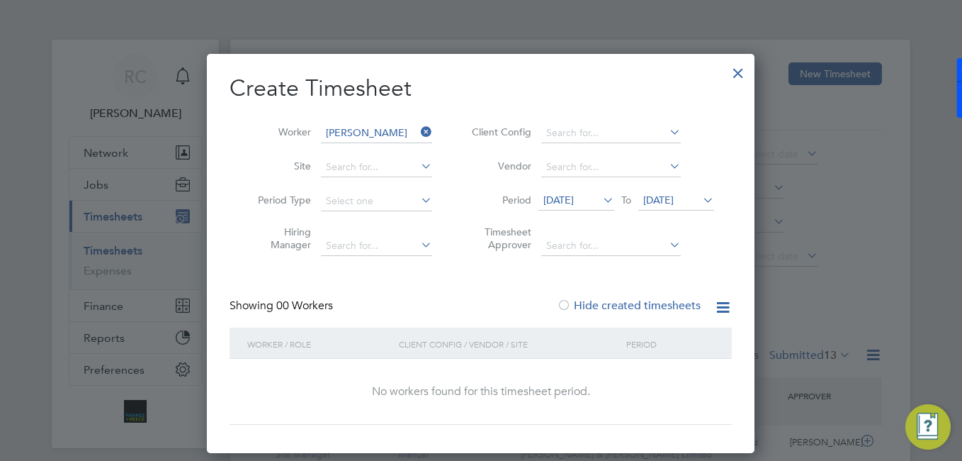
click at [626, 305] on label "Hide created timesheets" at bounding box center [629, 305] width 144 height 14
click at [128, 235] on div at bounding box center [481, 230] width 962 height 461
click at [102, 179] on div at bounding box center [481, 230] width 962 height 461
click at [136, 265] on div at bounding box center [481, 230] width 962 height 461
click at [750, 71] on div at bounding box center [738, 70] width 26 height 26
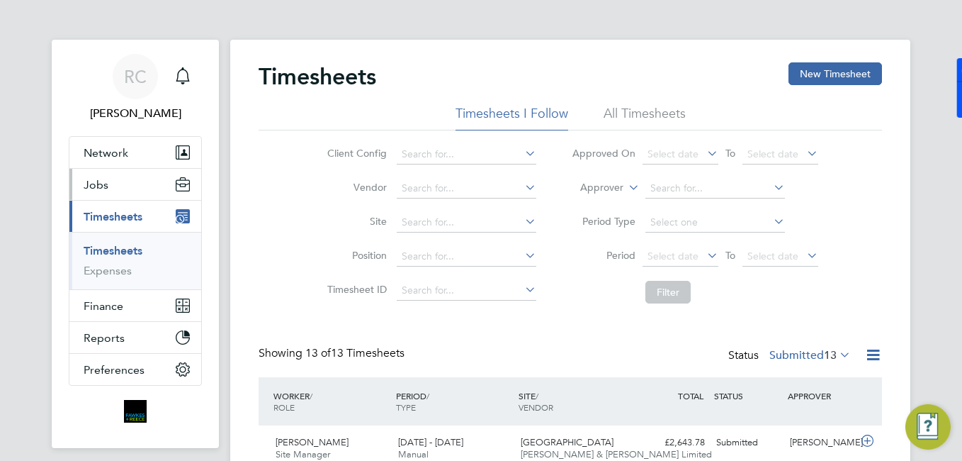
click at [106, 190] on span "Jobs" at bounding box center [96, 184] width 25 height 13
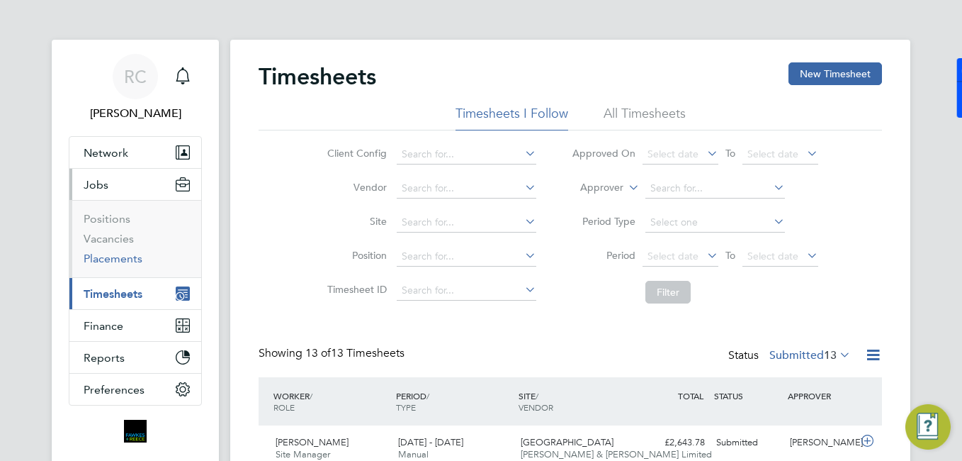
click at [117, 252] on link "Placements" at bounding box center [113, 258] width 59 height 13
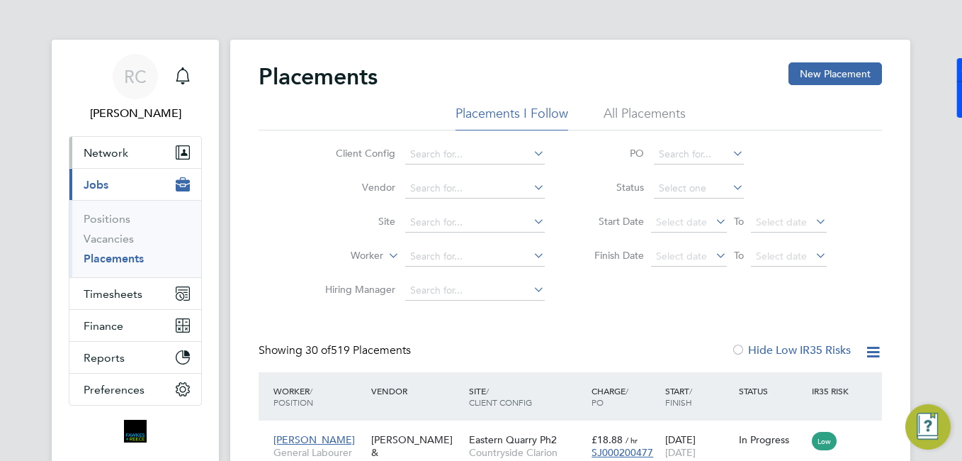
click at [120, 154] on span "Network" at bounding box center [106, 152] width 45 height 13
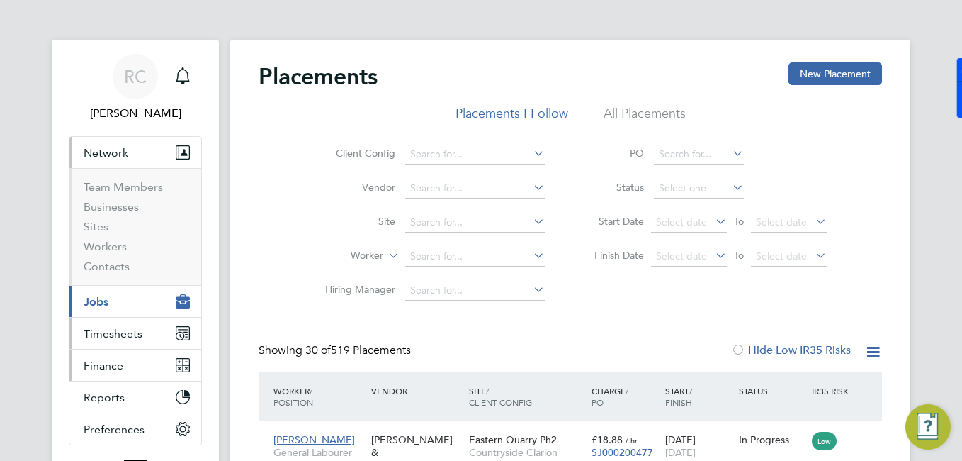
click at [108, 348] on button "Timesheets" at bounding box center [135, 332] width 132 height 31
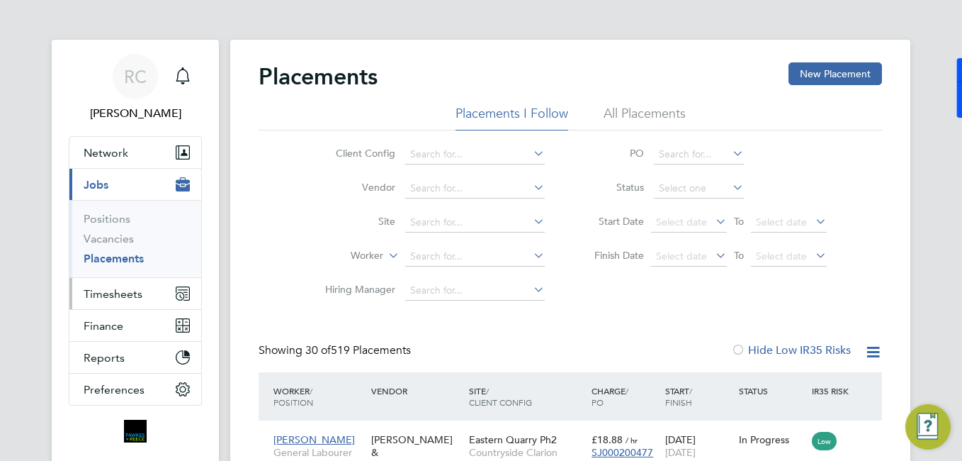
click at [117, 293] on span "Timesheets" at bounding box center [113, 293] width 59 height 13
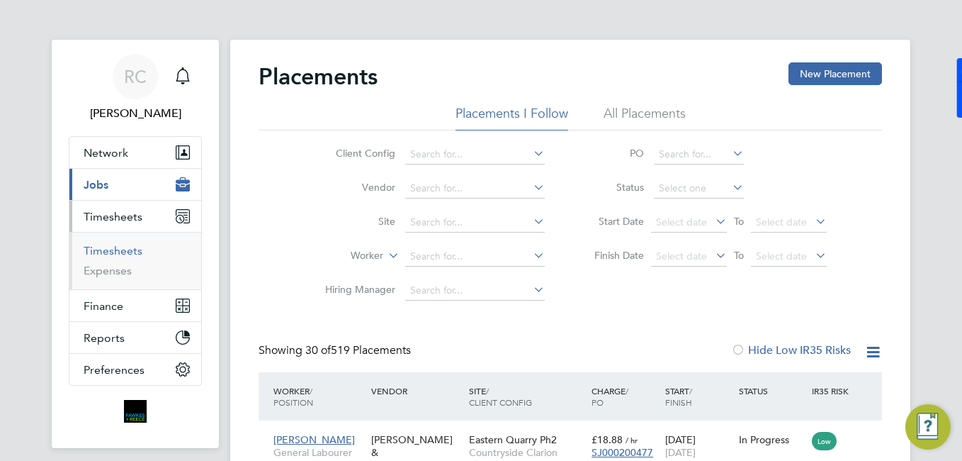
click at [141, 255] on link "Timesheets" at bounding box center [113, 250] width 59 height 13
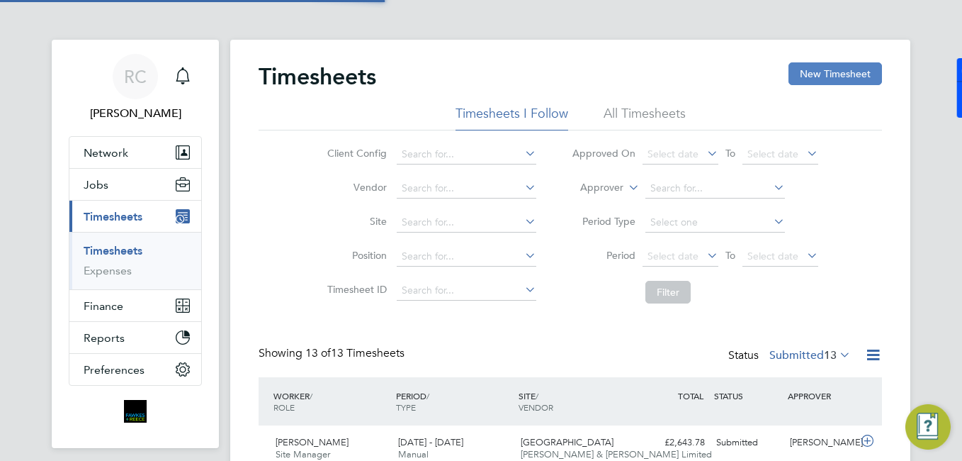
click at [809, 81] on button "New Timesheet" at bounding box center [836, 73] width 94 height 23
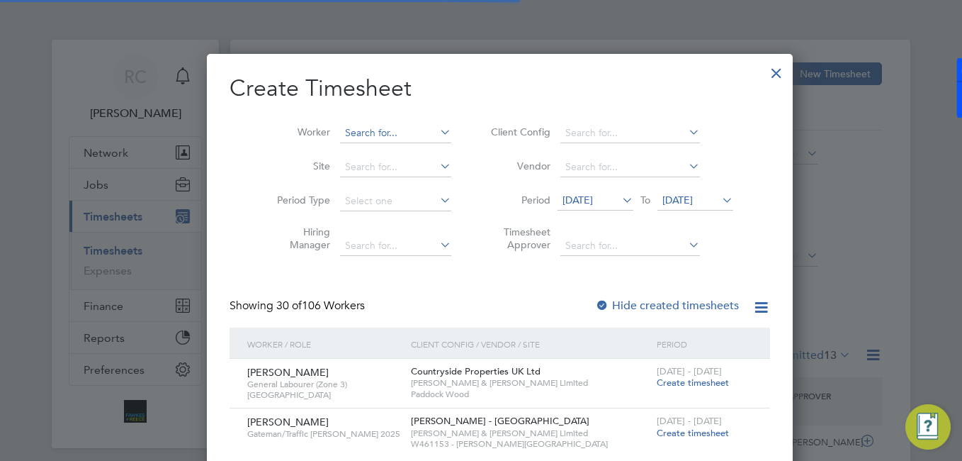
click at [357, 132] on input at bounding box center [395, 133] width 111 height 20
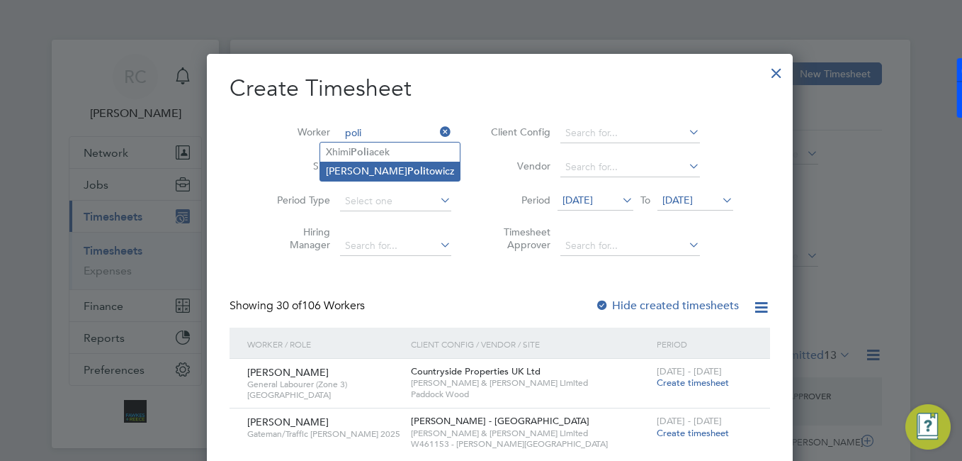
click at [407, 171] on b "Poli" at bounding box center [416, 171] width 18 height 12
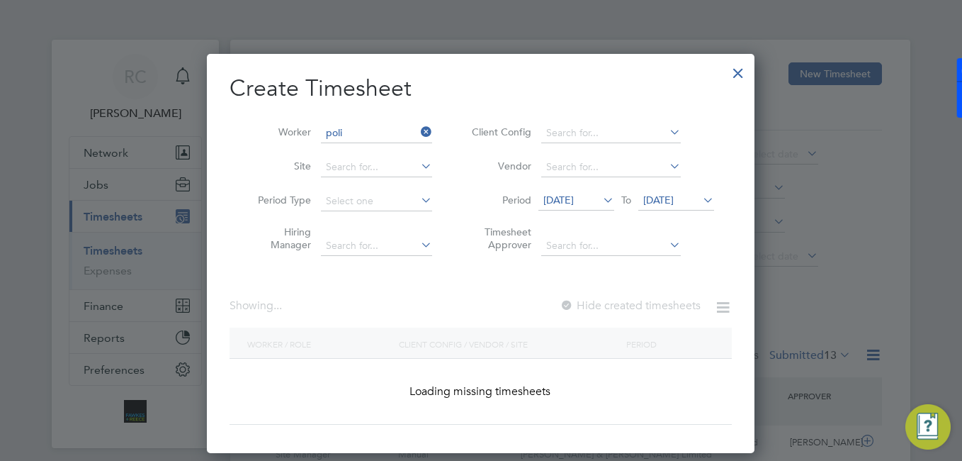
type input "[PERSON_NAME]"
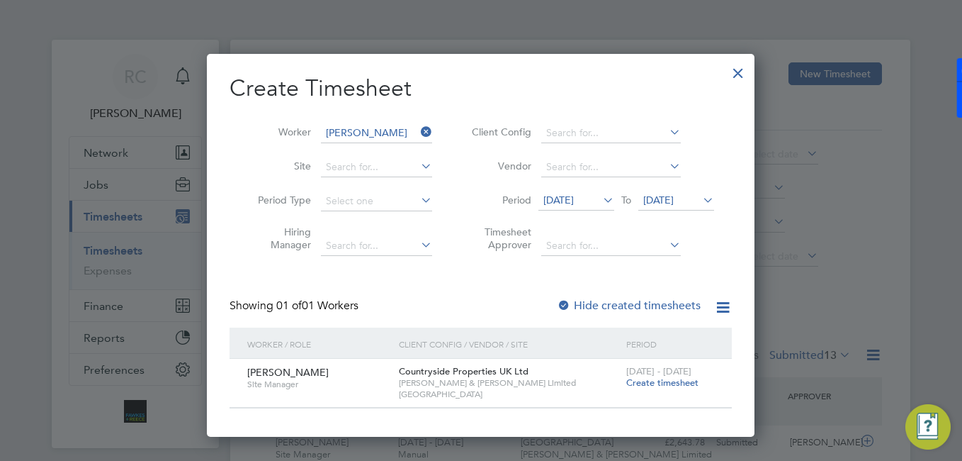
click at [657, 378] on span "Create timesheet" at bounding box center [662, 382] width 72 height 12
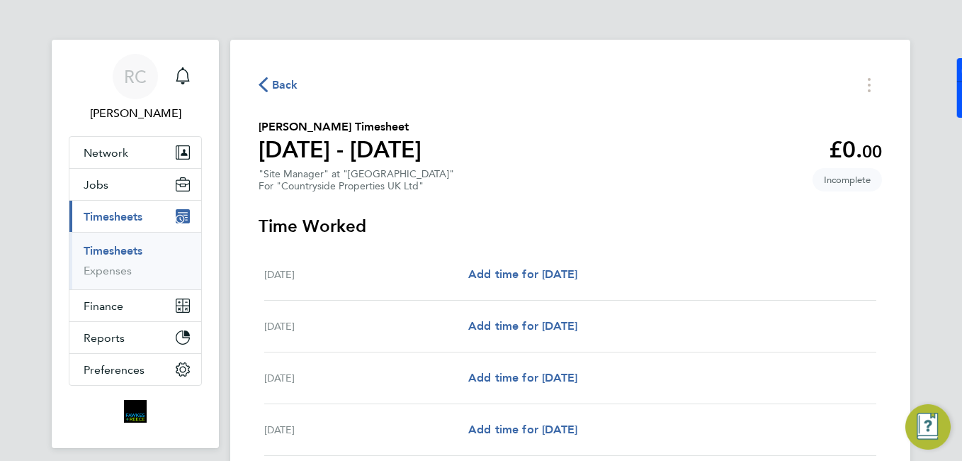
click at [117, 249] on link "Timesheets" at bounding box center [113, 250] width 59 height 13
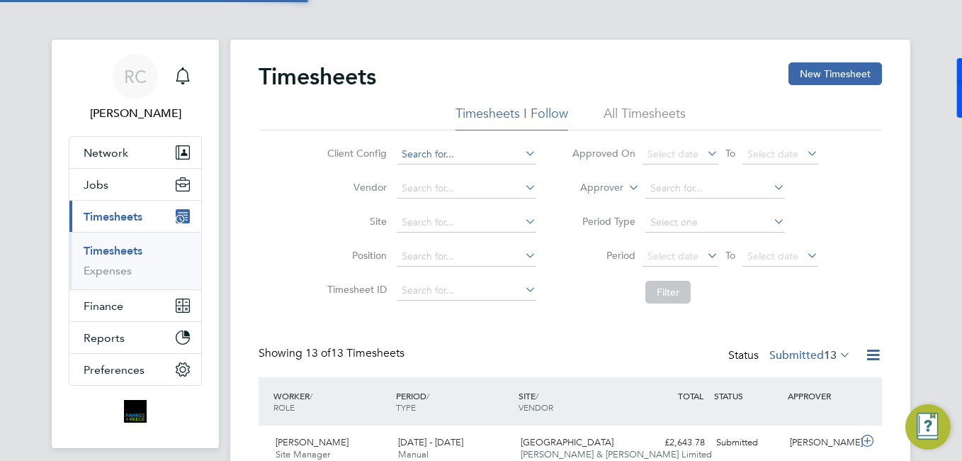
scroll to position [36, 123]
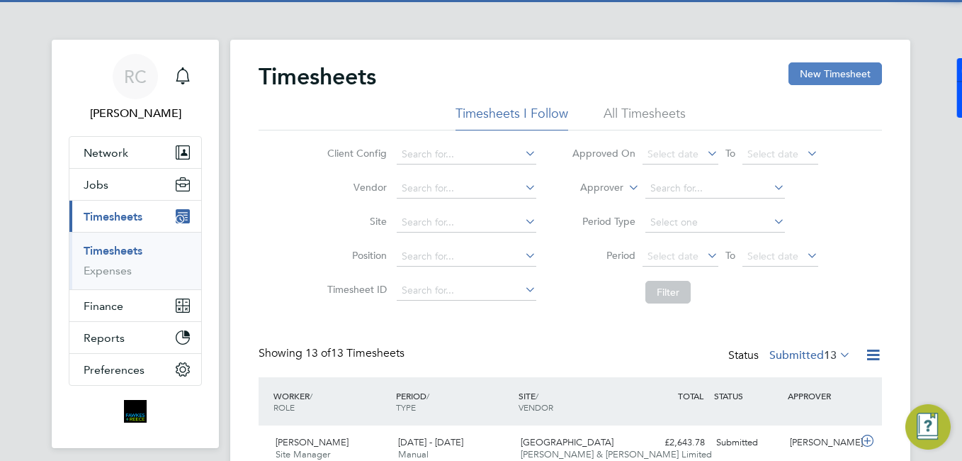
click at [825, 71] on button "New Timesheet" at bounding box center [836, 73] width 94 height 23
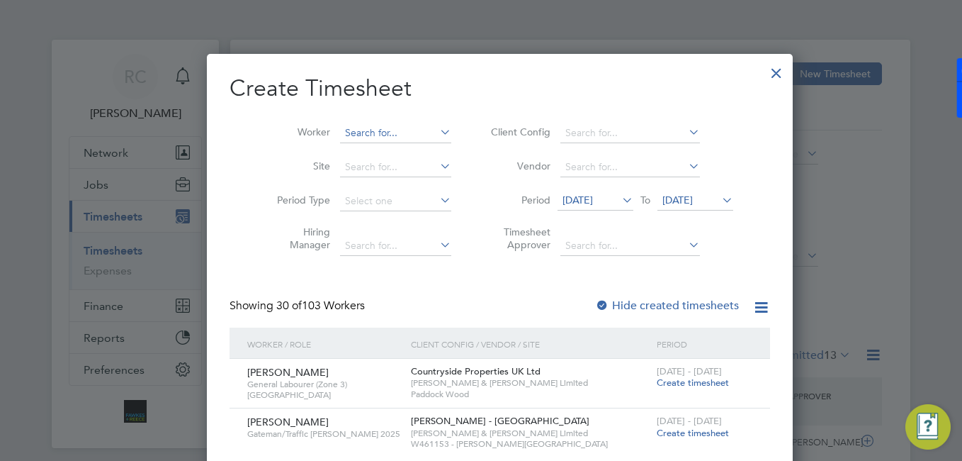
click at [388, 134] on input at bounding box center [395, 133] width 111 height 20
type input "musca"
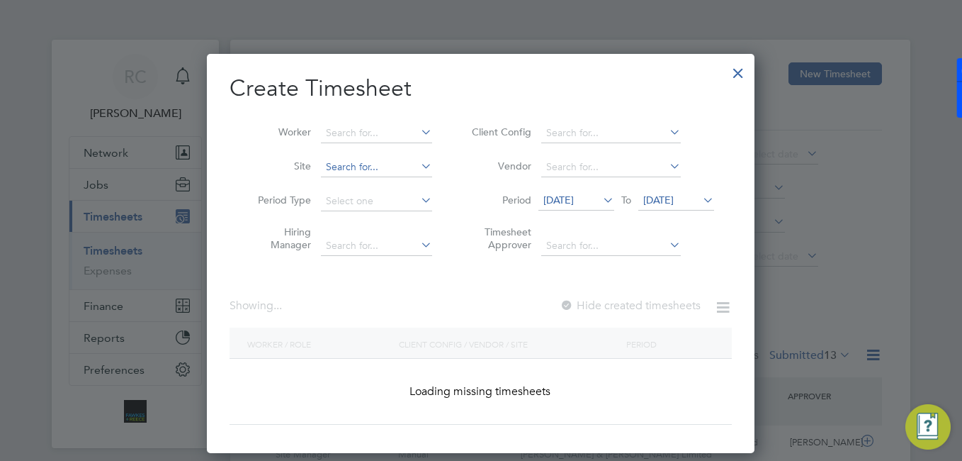
drag, startPoint x: 256, startPoint y: 175, endPoint x: 351, endPoint y: 159, distance: 95.6
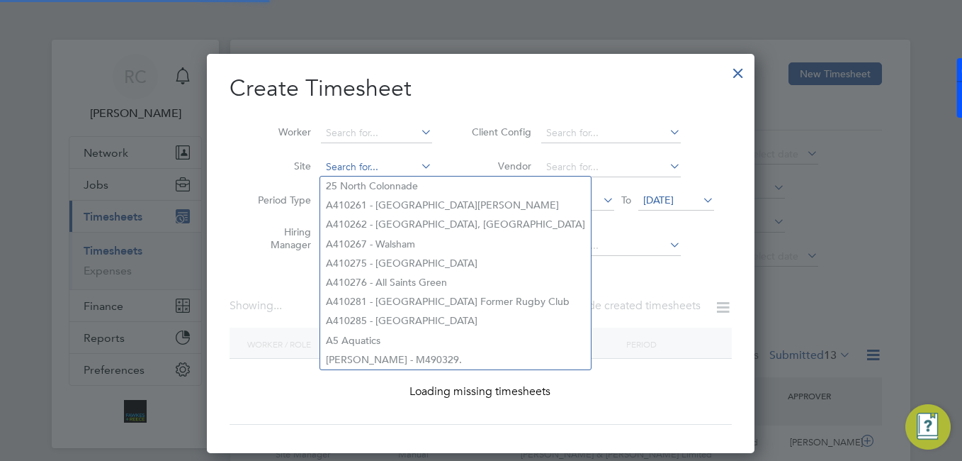
click at [352, 158] on input at bounding box center [376, 167] width 111 height 20
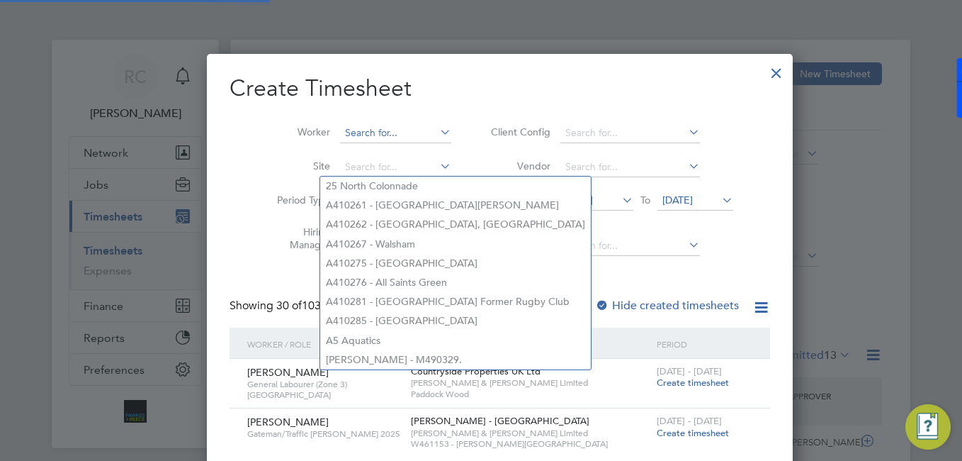
click at [360, 135] on input at bounding box center [395, 133] width 111 height 20
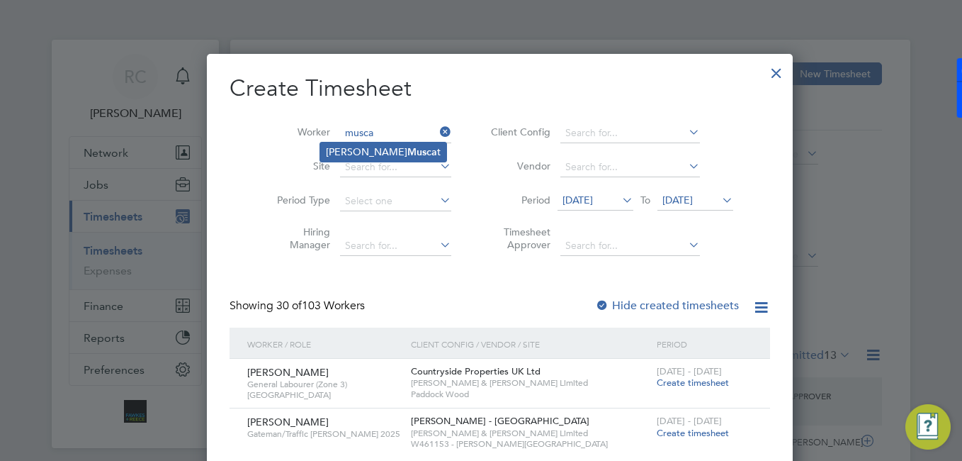
click at [378, 159] on li "[PERSON_NAME] t" at bounding box center [383, 151] width 126 height 19
type input "[PERSON_NAME]"
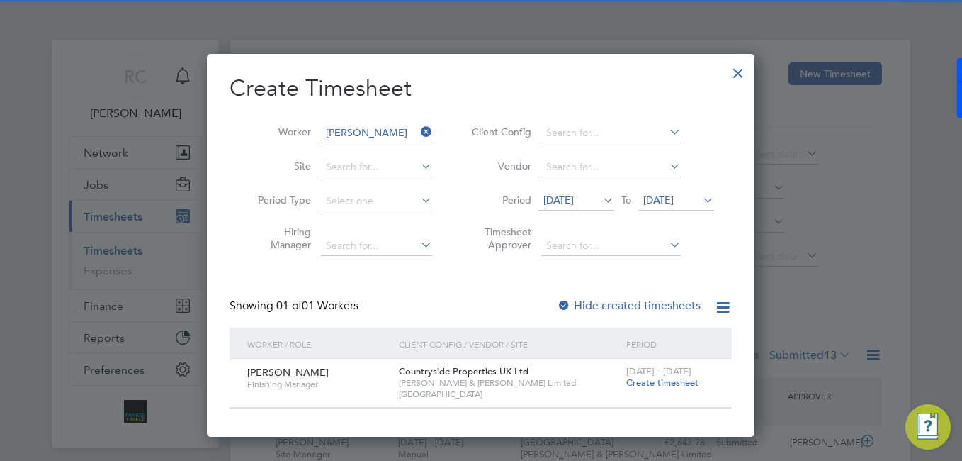
click at [637, 381] on span "Create timesheet" at bounding box center [662, 382] width 72 height 12
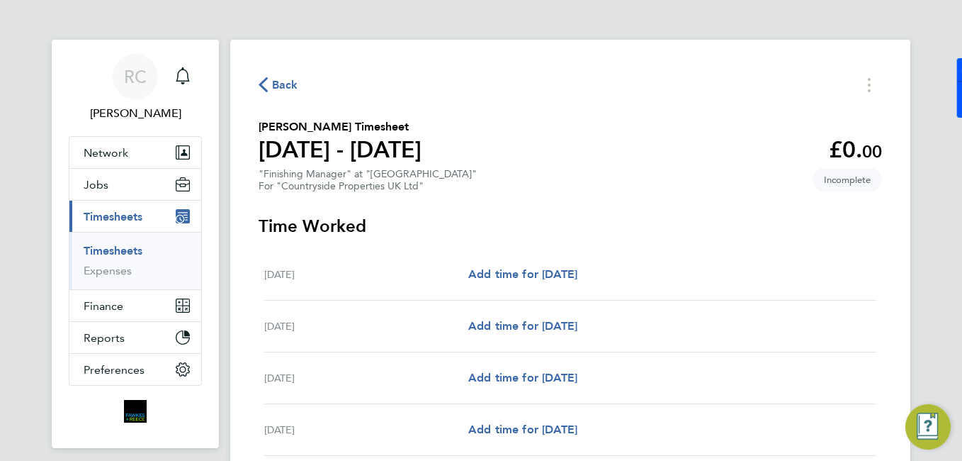
click at [149, 245] on li "Timesheets" at bounding box center [137, 254] width 106 height 20
click at [144, 248] on li "Timesheets" at bounding box center [137, 254] width 106 height 20
click at [113, 255] on link "Timesheets" at bounding box center [113, 250] width 59 height 13
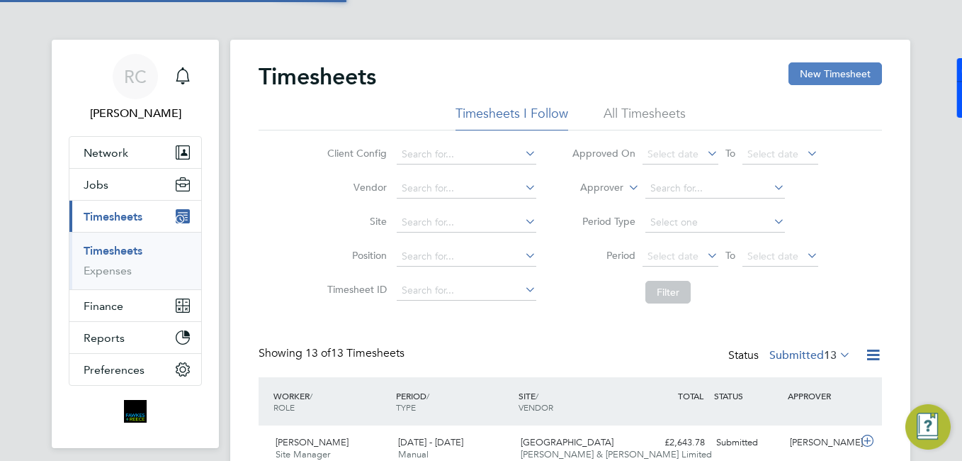
click at [827, 75] on button "New Timesheet" at bounding box center [836, 73] width 94 height 23
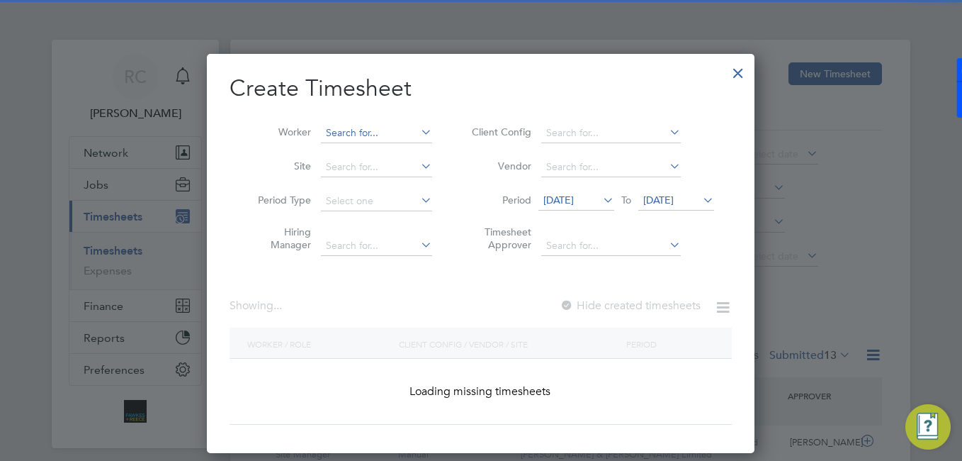
click at [337, 123] on li "Worker" at bounding box center [340, 133] width 220 height 34
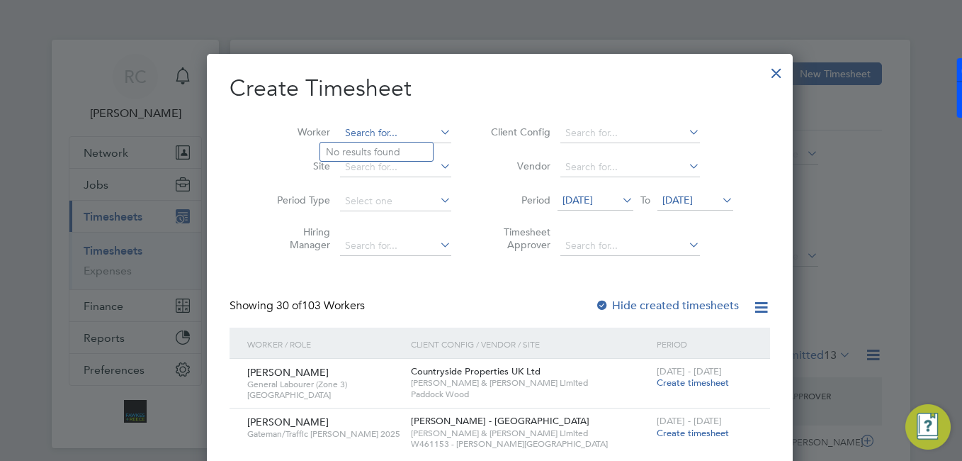
click at [346, 129] on input at bounding box center [395, 133] width 111 height 20
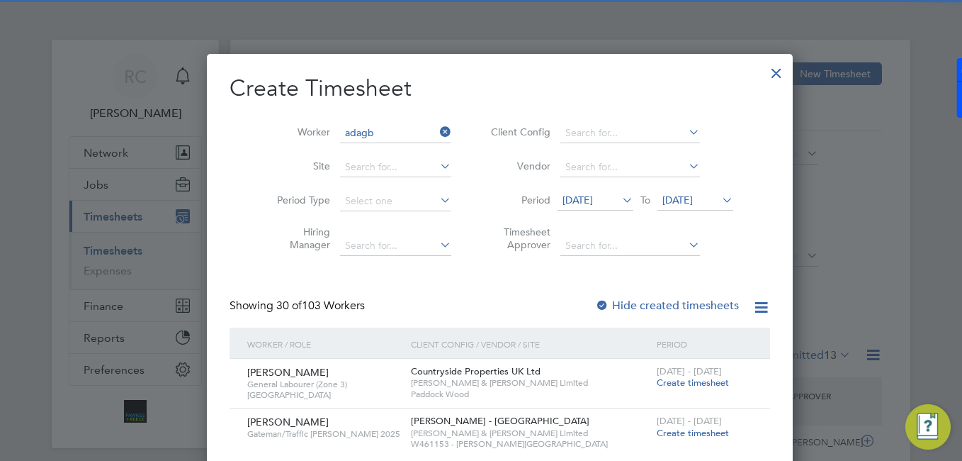
click at [379, 153] on li "[PERSON_NAME] on" at bounding box center [388, 151] width 136 height 19
type input "[PERSON_NAME]"
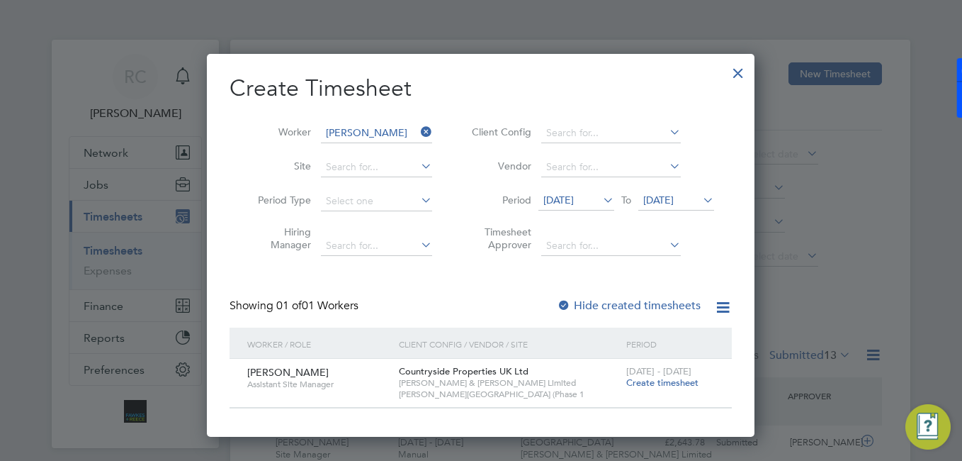
click at [418, 135] on icon at bounding box center [418, 132] width 0 height 20
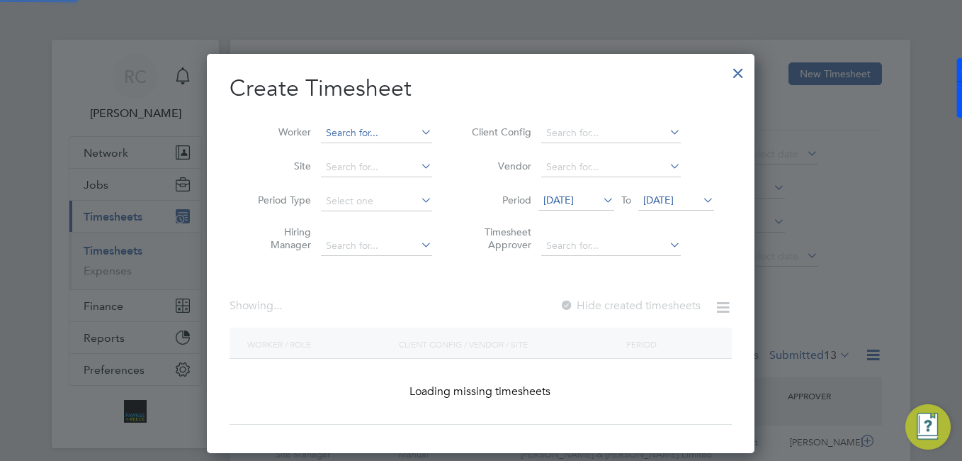
click at [388, 136] on input at bounding box center [376, 133] width 111 height 20
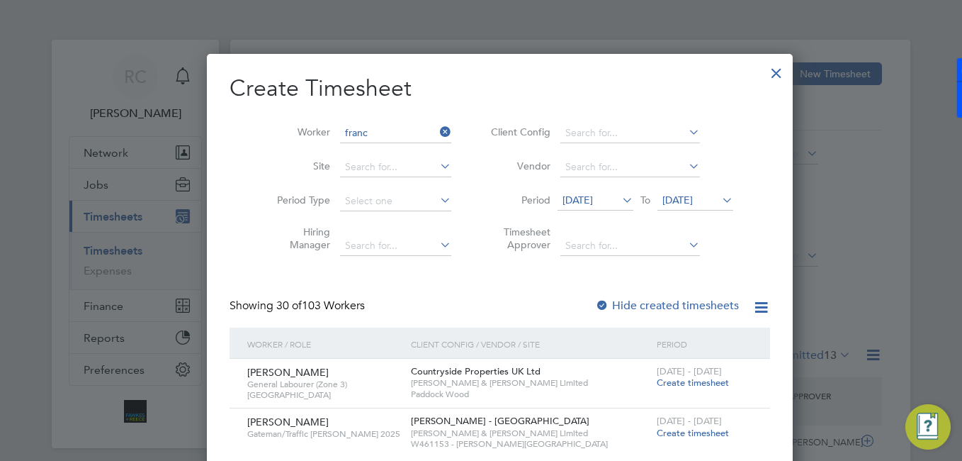
click at [400, 283] on li "Rivelino Franc isca" at bounding box center [424, 286] width 209 height 19
type input "[PERSON_NAME]"
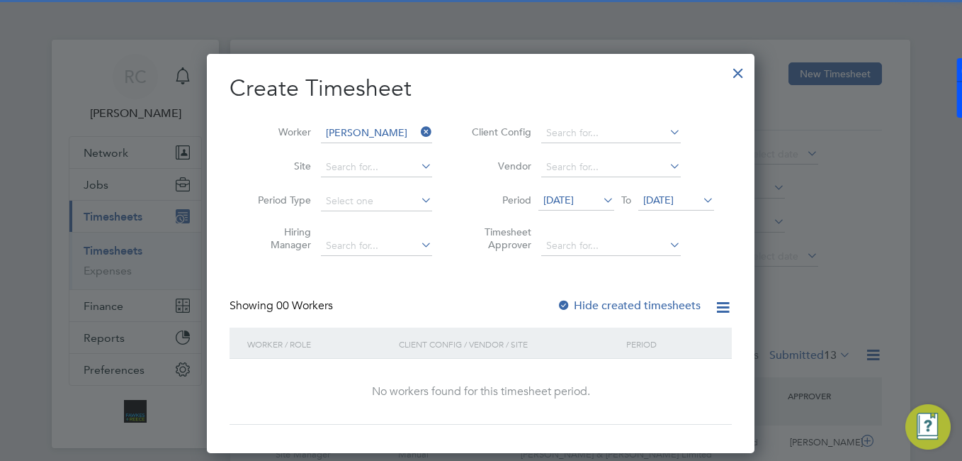
click at [597, 303] on label "Hide created timesheets" at bounding box center [629, 305] width 144 height 14
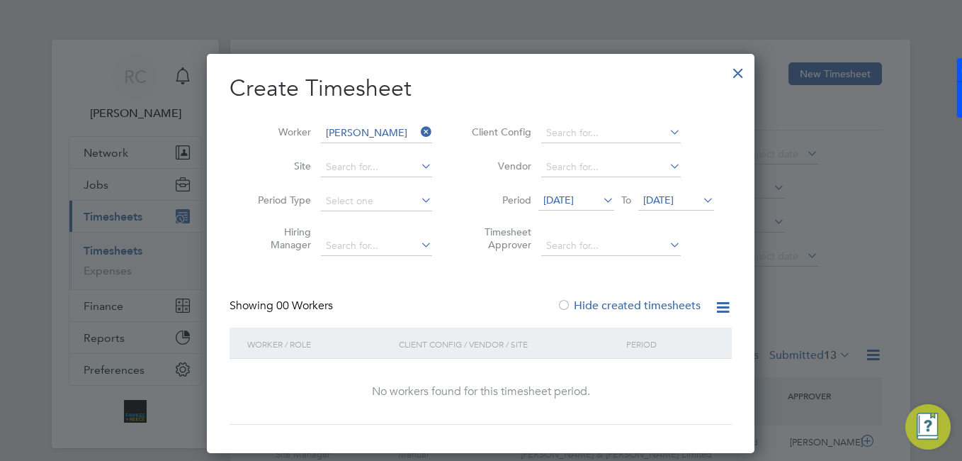
click at [574, 194] on span "[DATE]" at bounding box center [558, 199] width 30 height 13
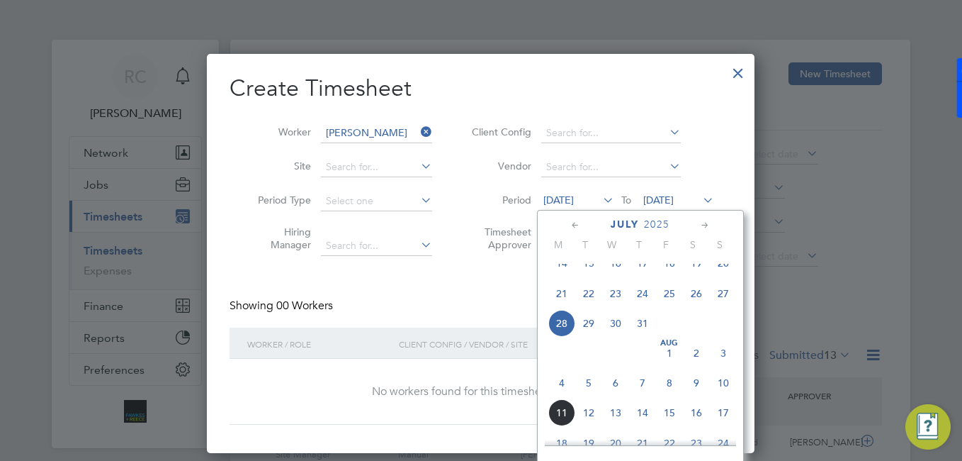
drag, startPoint x: 561, startPoint y: 392, endPoint x: 624, endPoint y: 349, distance: 76.4
click at [561, 393] on span "4" at bounding box center [561, 382] width 27 height 27
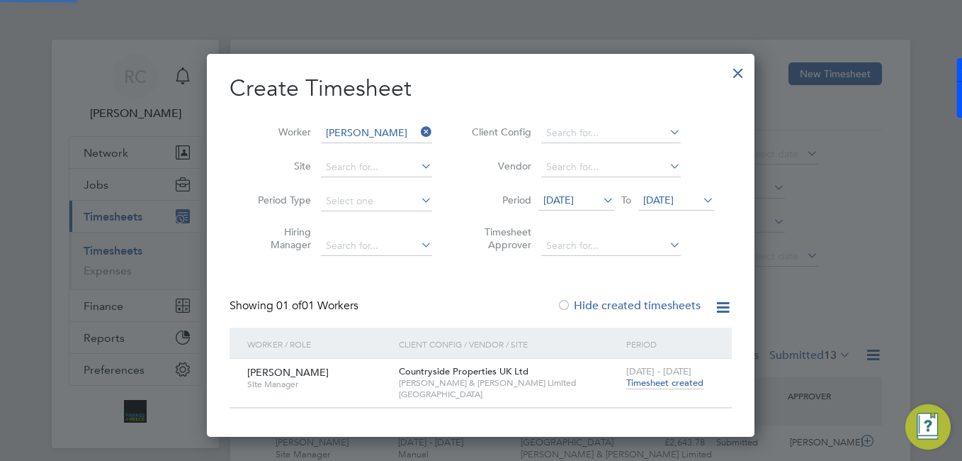
click at [700, 195] on icon at bounding box center [700, 200] width 0 height 20
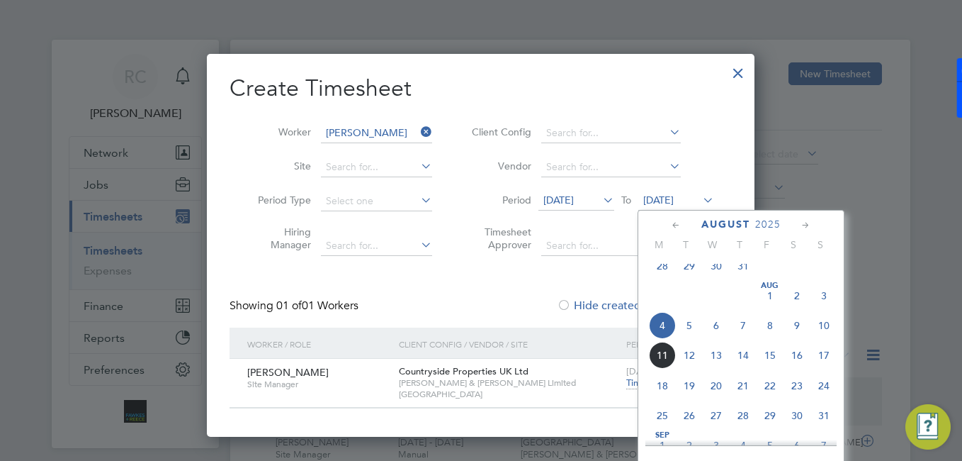
click at [825, 334] on span "10" at bounding box center [824, 325] width 27 height 27
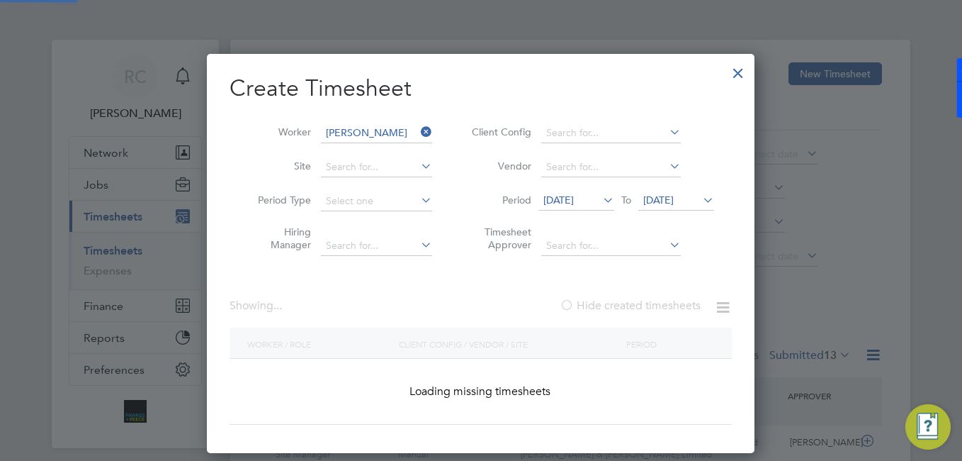
scroll to position [382, 548]
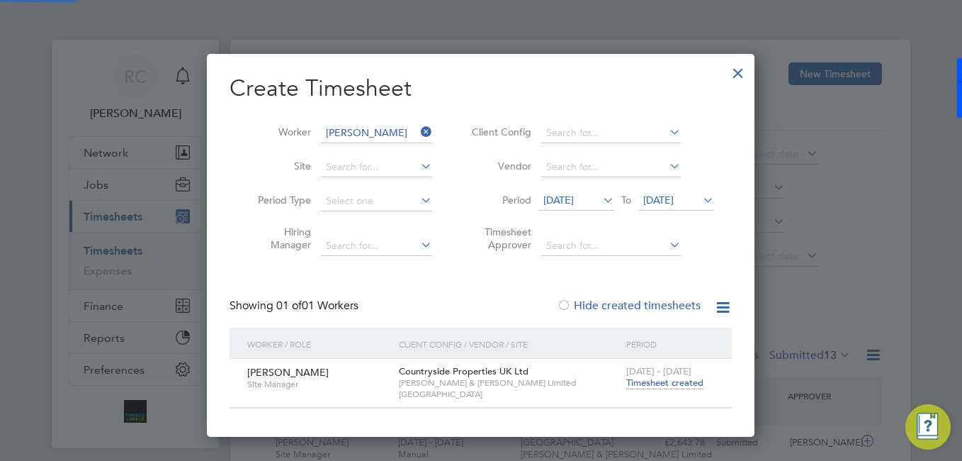
click at [687, 380] on span "Timesheet created" at bounding box center [664, 382] width 77 height 13
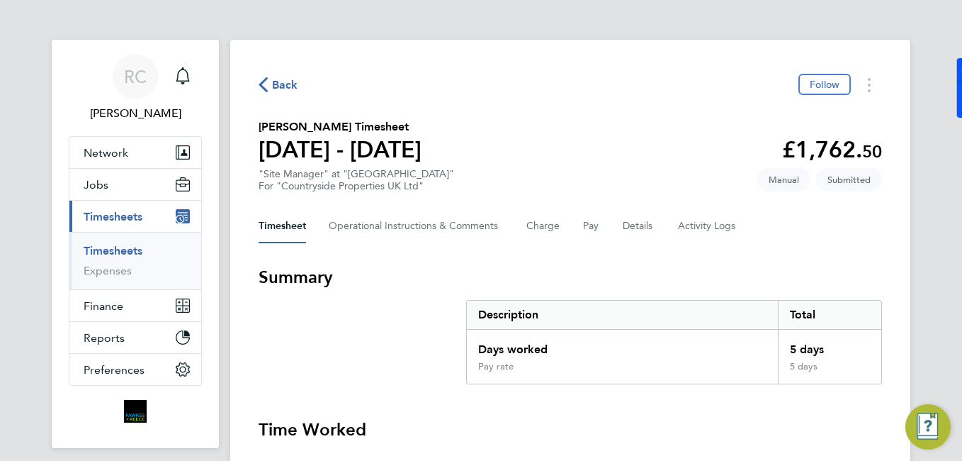
click at [121, 251] on link "Timesheets" at bounding box center [113, 250] width 59 height 13
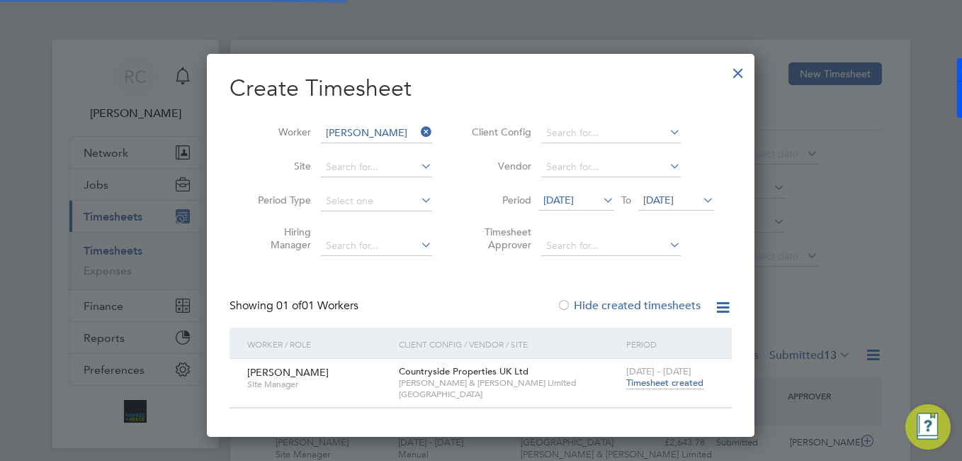
scroll to position [36, 123]
click at [417, 129] on input at bounding box center [376, 133] width 111 height 20
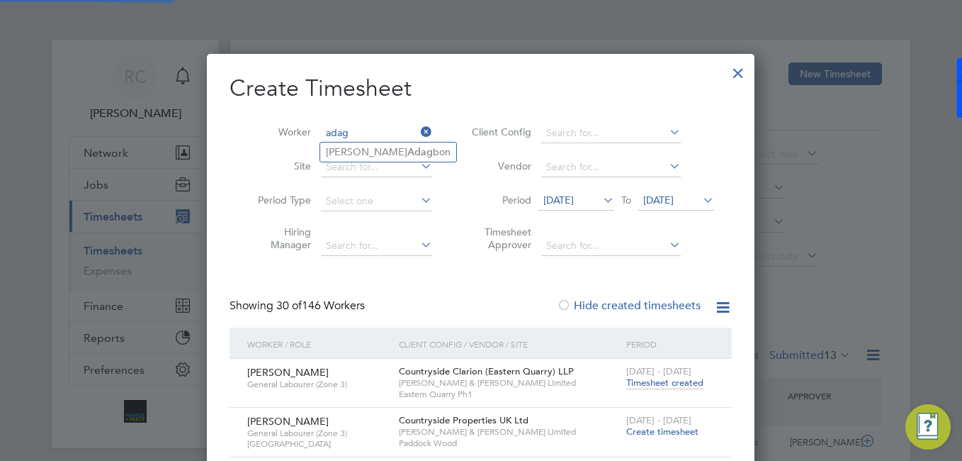
click at [371, 147] on li "[PERSON_NAME] Adag bon" at bounding box center [388, 151] width 136 height 19
type input "[PERSON_NAME]"
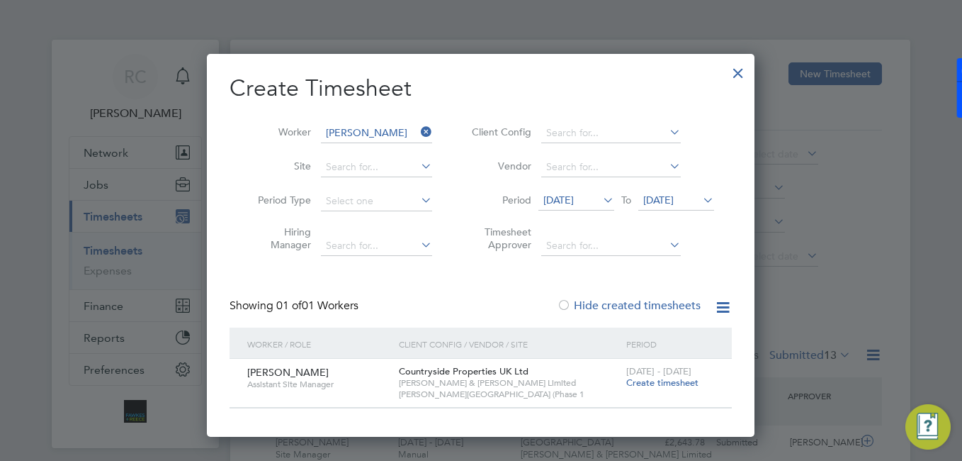
click at [675, 380] on span "Create timesheet" at bounding box center [662, 382] width 72 height 12
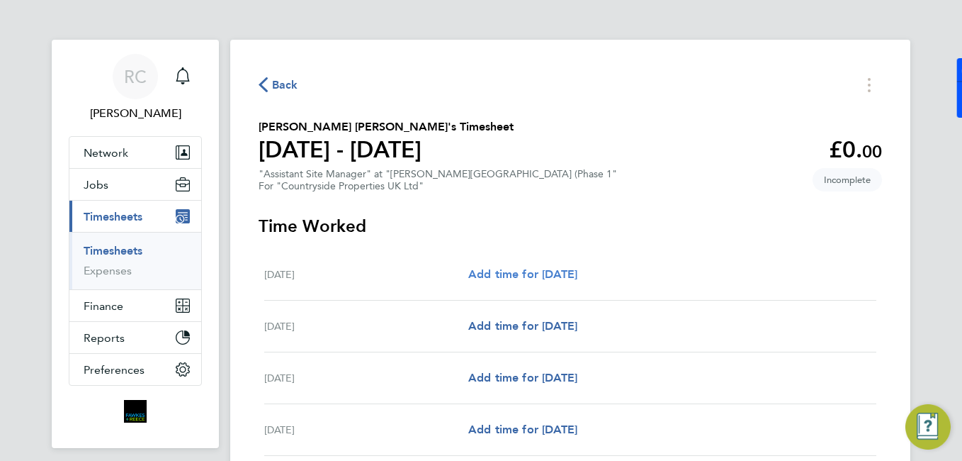
click at [536, 266] on link "Add time for [DATE]" at bounding box center [522, 274] width 109 height 17
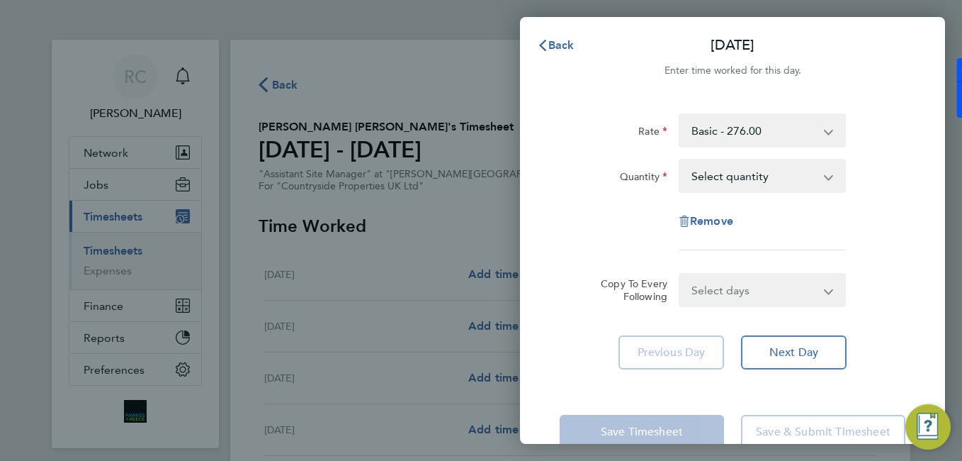
click at [734, 158] on div "Rate Basic - 276.00 Quantity Select quantity 0.5 1 Remove" at bounding box center [733, 181] width 346 height 137
click at [729, 167] on select "Select quantity 0.5 1" at bounding box center [753, 175] width 147 height 31
select select "1"
click at [680, 160] on select "Select quantity 0.5 1" at bounding box center [753, 175] width 147 height 31
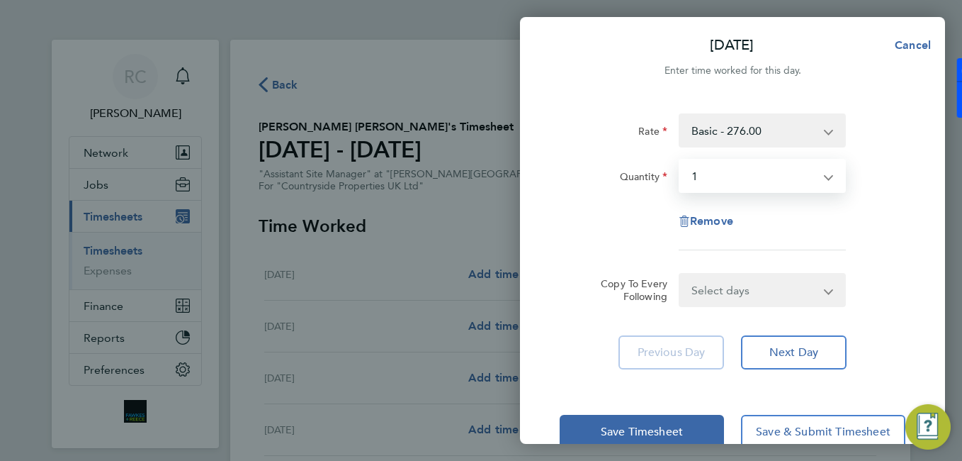
click at [762, 293] on select "Select days Day Weekday (Mon-Fri) Weekend (Sat-Sun) [DATE] [DATE] [DATE] [DATE]…" at bounding box center [754, 289] width 149 height 31
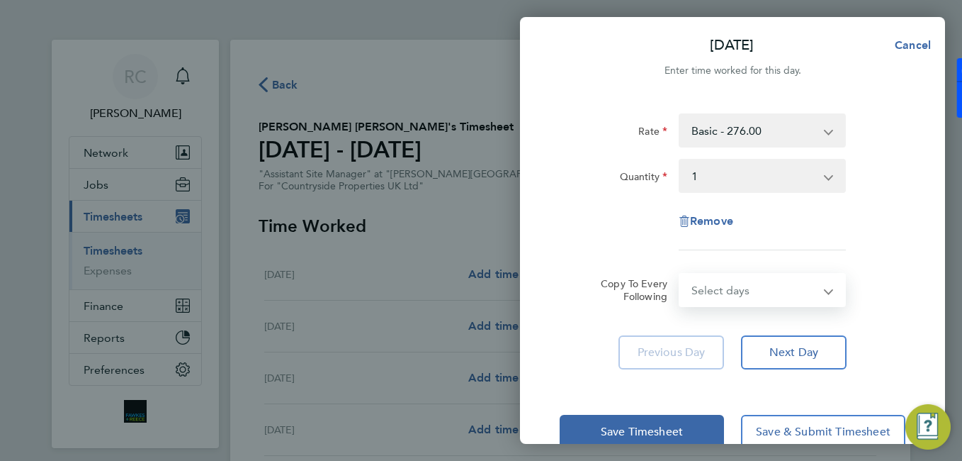
select select "WEEKDAY"
click at [680, 274] on select "Select days Day Weekday (Mon-Fri) Weekend (Sat-Sun) [DATE] [DATE] [DATE] [DATE]…" at bounding box center [754, 289] width 149 height 31
select select "[DATE]"
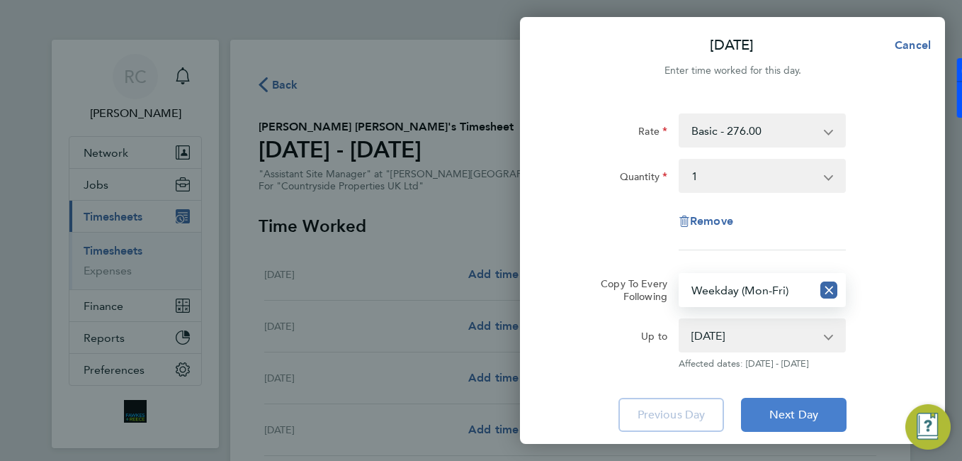
click at [794, 430] on button "Next Day" at bounding box center [794, 414] width 106 height 34
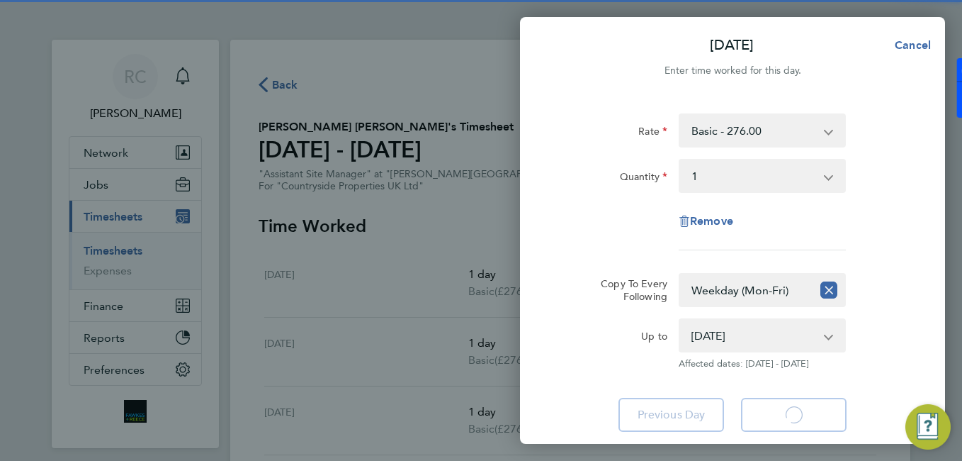
select select "1"
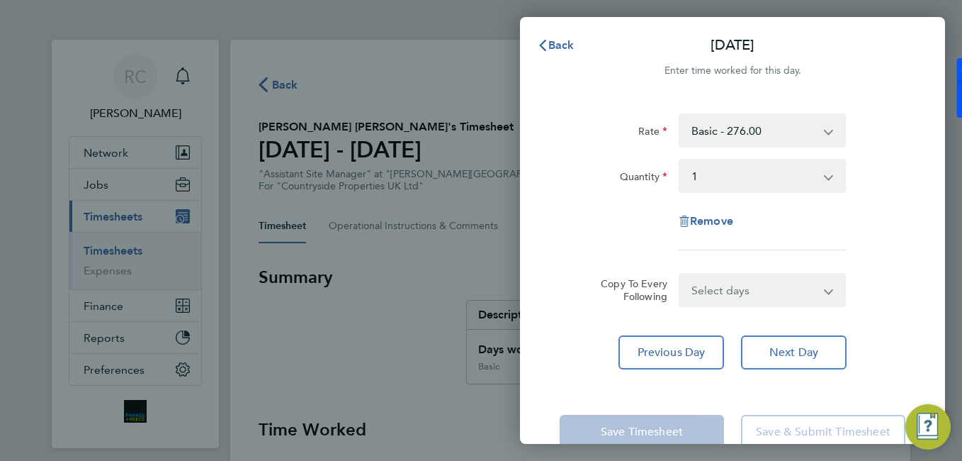
click at [433, 265] on div "Back [DATE] Enter time worked for this day. Rate Basic - 276.00 Quantity Select…" at bounding box center [481, 230] width 962 height 461
drag, startPoint x: 554, startPoint y: 26, endPoint x: 557, endPoint y: 43, distance: 17.9
click at [555, 35] on div "Back [DATE] Enter time worked for this day. Rate Basic - 276.00 Quantity Select…" at bounding box center [732, 230] width 425 height 427
click at [558, 43] on span "Back" at bounding box center [561, 44] width 26 height 13
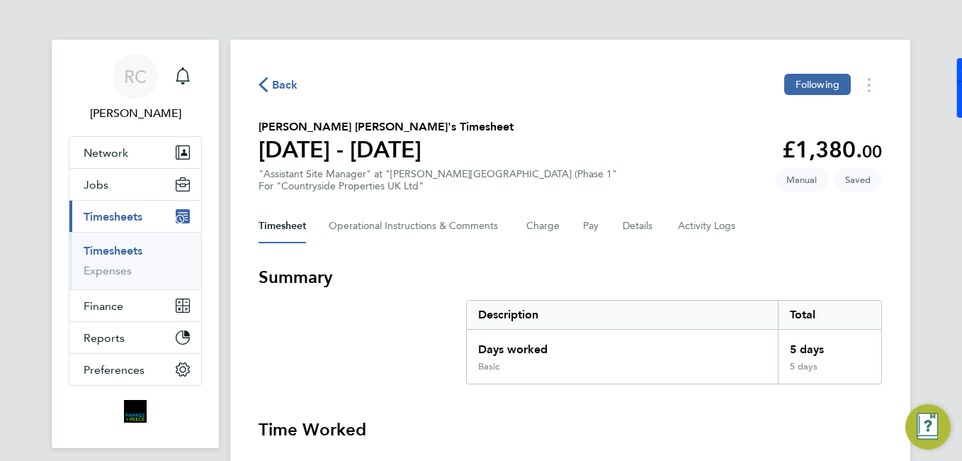
click at [125, 249] on link "Timesheets" at bounding box center [113, 250] width 59 height 13
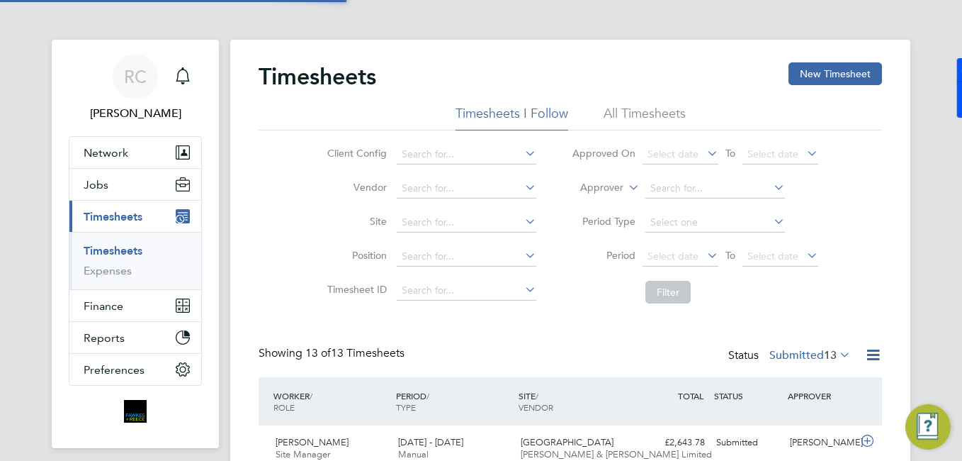
scroll to position [36, 123]
click at [792, 78] on button "New Timesheet" at bounding box center [836, 73] width 94 height 23
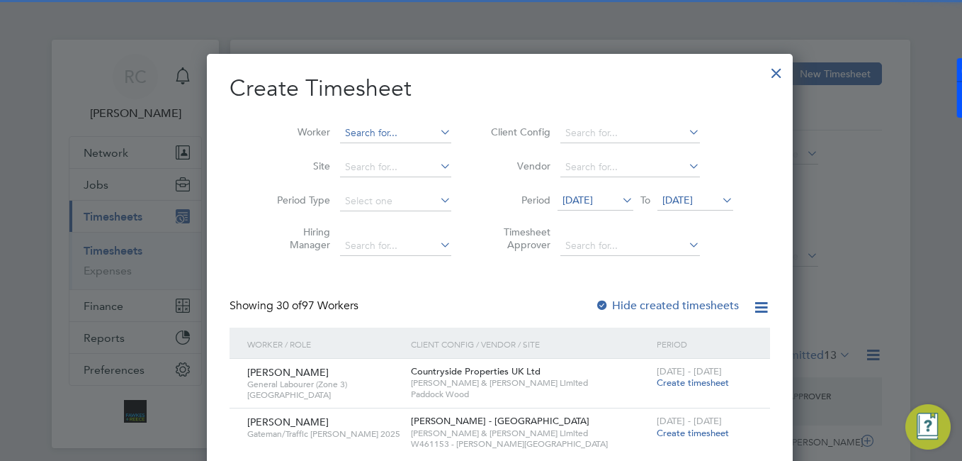
click at [393, 123] on li "Worker" at bounding box center [359, 133] width 220 height 34
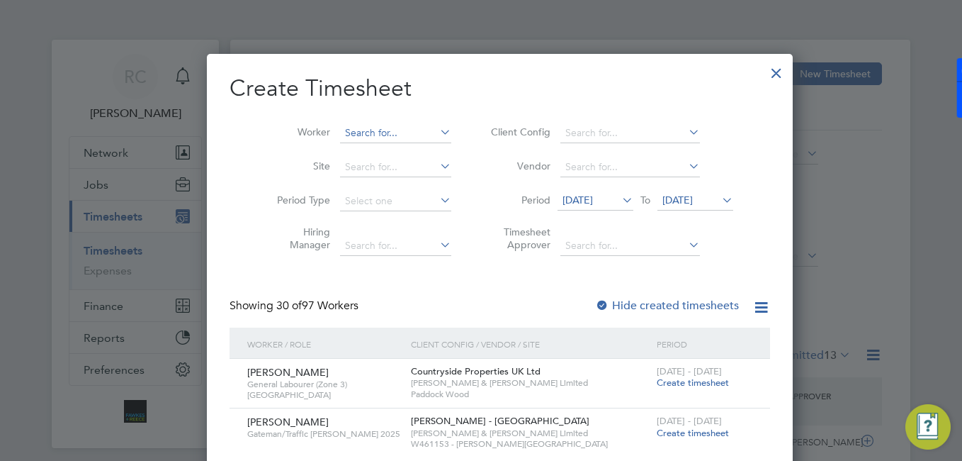
click at [393, 130] on input at bounding box center [395, 133] width 111 height 20
type input "b"
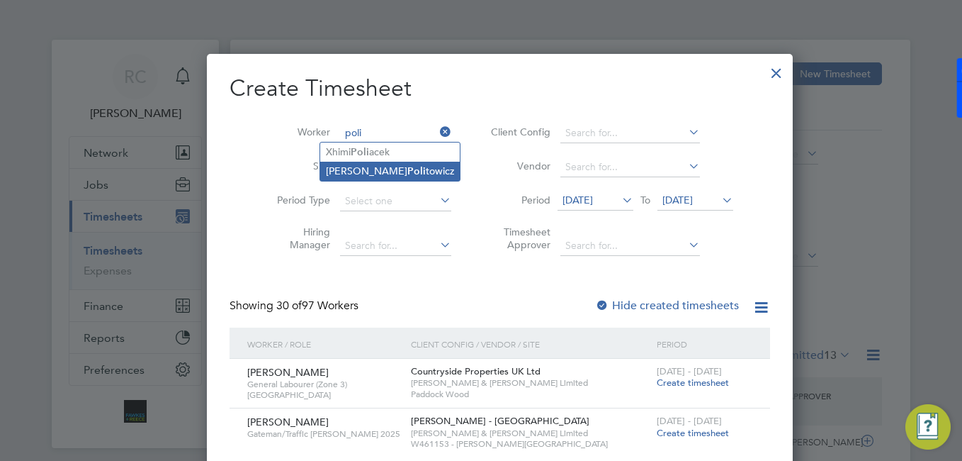
type input "[PERSON_NAME]"
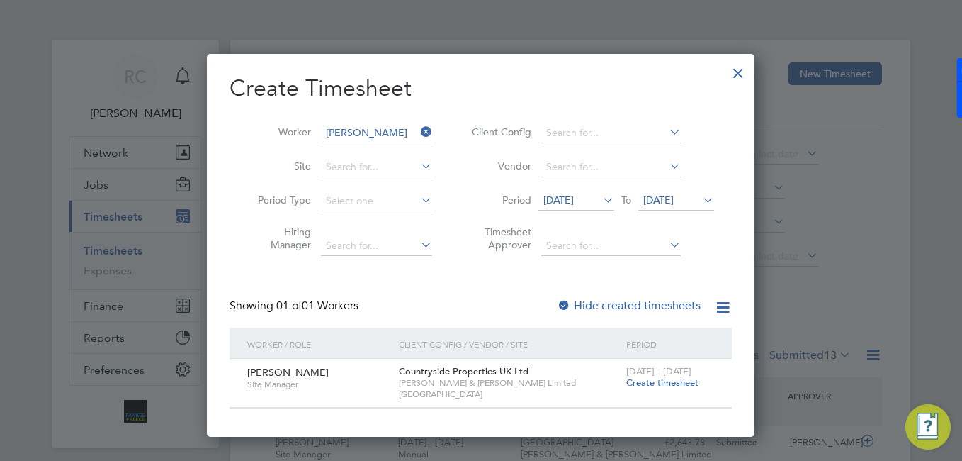
click at [674, 378] on span "Create timesheet" at bounding box center [662, 382] width 72 height 12
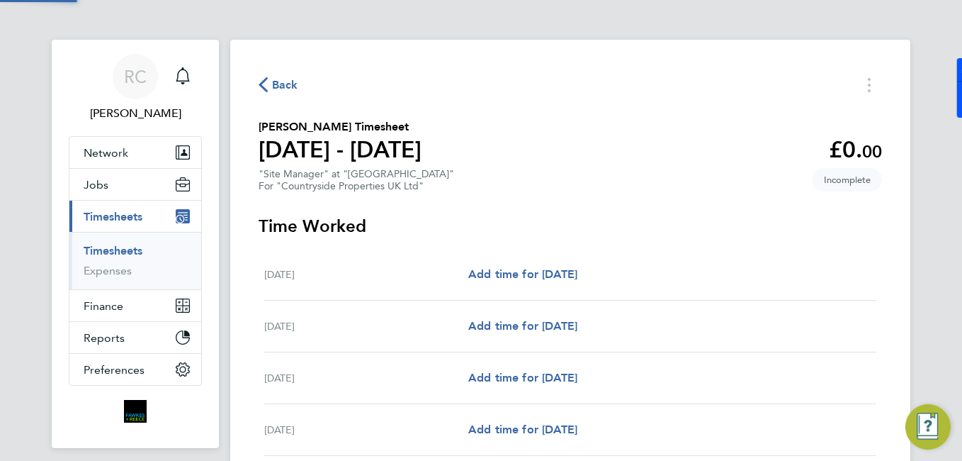
click at [512, 263] on div "[DATE] Add time for [DATE] Add time for [DATE]" at bounding box center [570, 275] width 612 height 52
click at [513, 269] on span "Add time for [DATE]" at bounding box center [522, 273] width 109 height 13
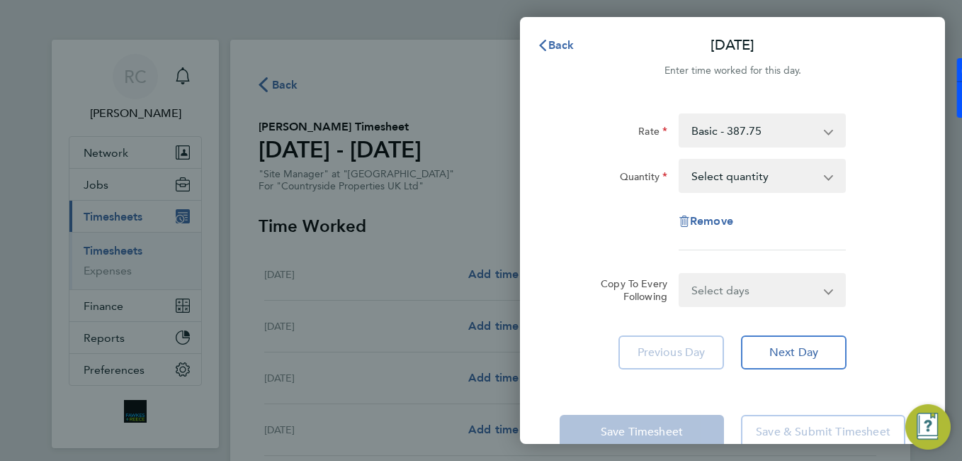
click at [704, 177] on select "Select quantity 0.5 1" at bounding box center [753, 175] width 147 height 31
select select "1"
click at [680, 160] on select "Select quantity 0.5 1" at bounding box center [753, 175] width 147 height 31
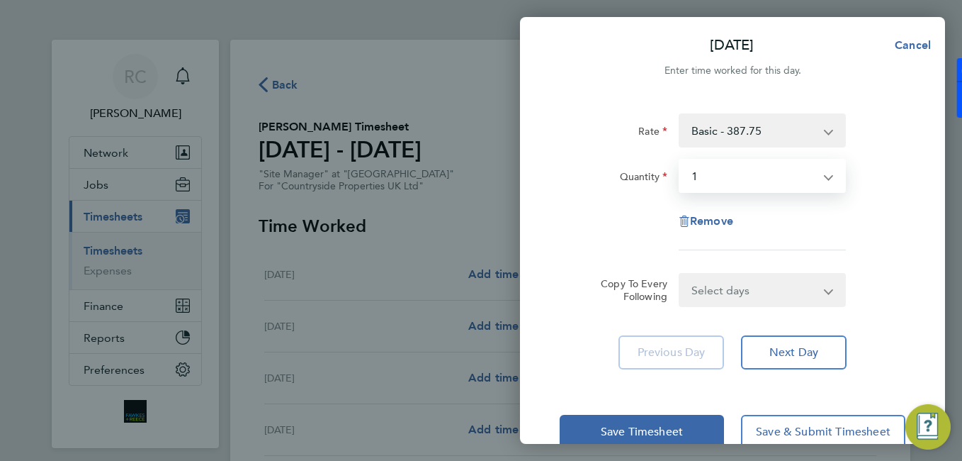
click at [734, 295] on select "Select days Day Weekday (Mon-Fri) Weekend (Sat-Sun) [DATE] [DATE] [DATE] [DATE]…" at bounding box center [754, 289] width 149 height 31
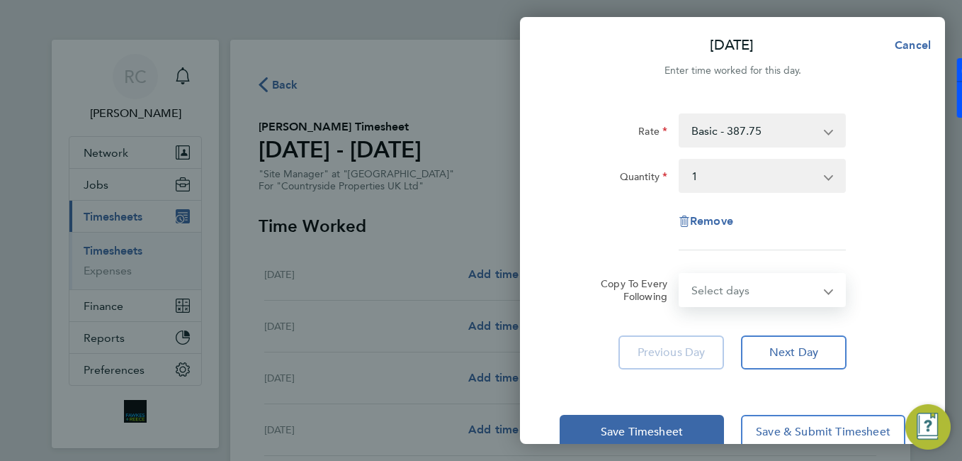
select select "WEEKDAY"
click at [680, 274] on select "Select days Day Weekday (Mon-Fri) Weekend (Sat-Sun) [DATE] [DATE] [DATE] [DATE]…" at bounding box center [754, 289] width 149 height 31
select select "[DATE]"
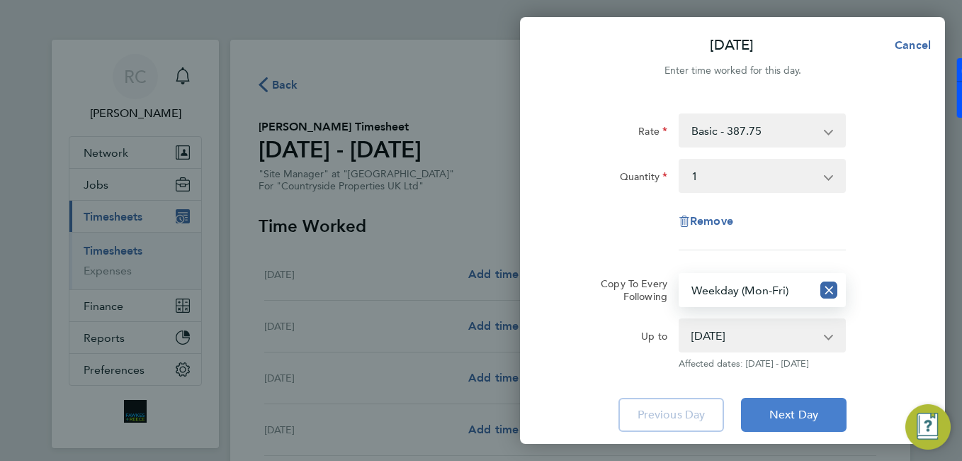
click at [791, 429] on button "Next Day" at bounding box center [794, 414] width 106 height 34
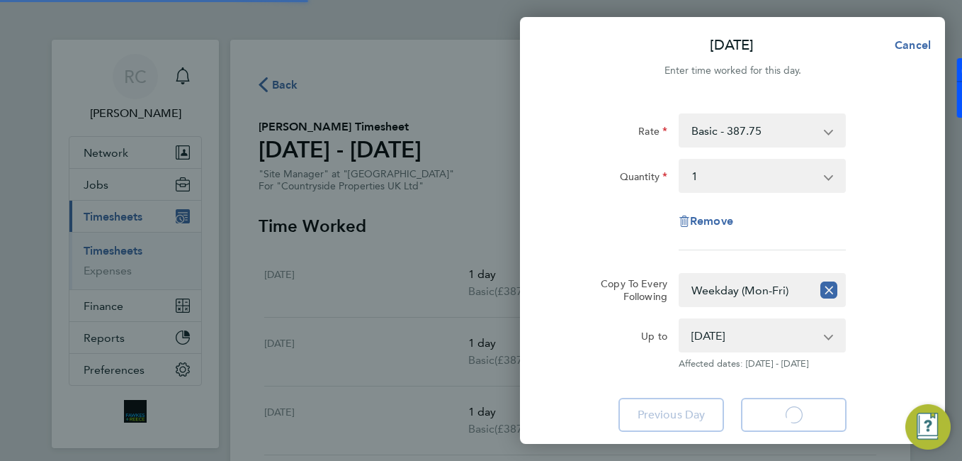
select select "1"
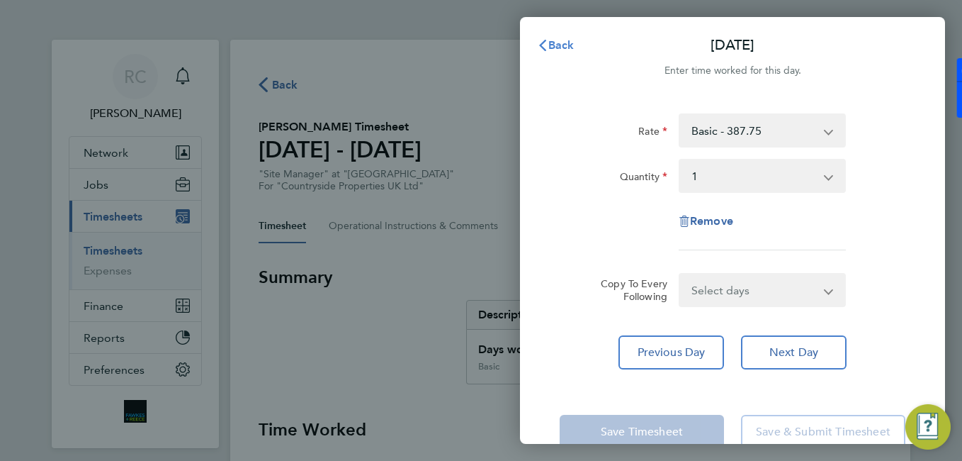
click at [551, 58] on button "Back" at bounding box center [556, 45] width 66 height 28
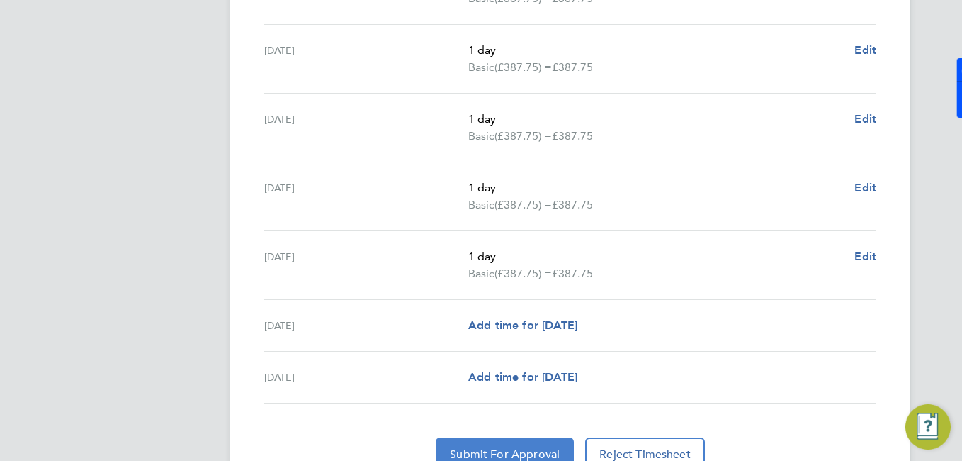
click at [524, 454] on span "Submit For Approval" at bounding box center [505, 454] width 110 height 14
